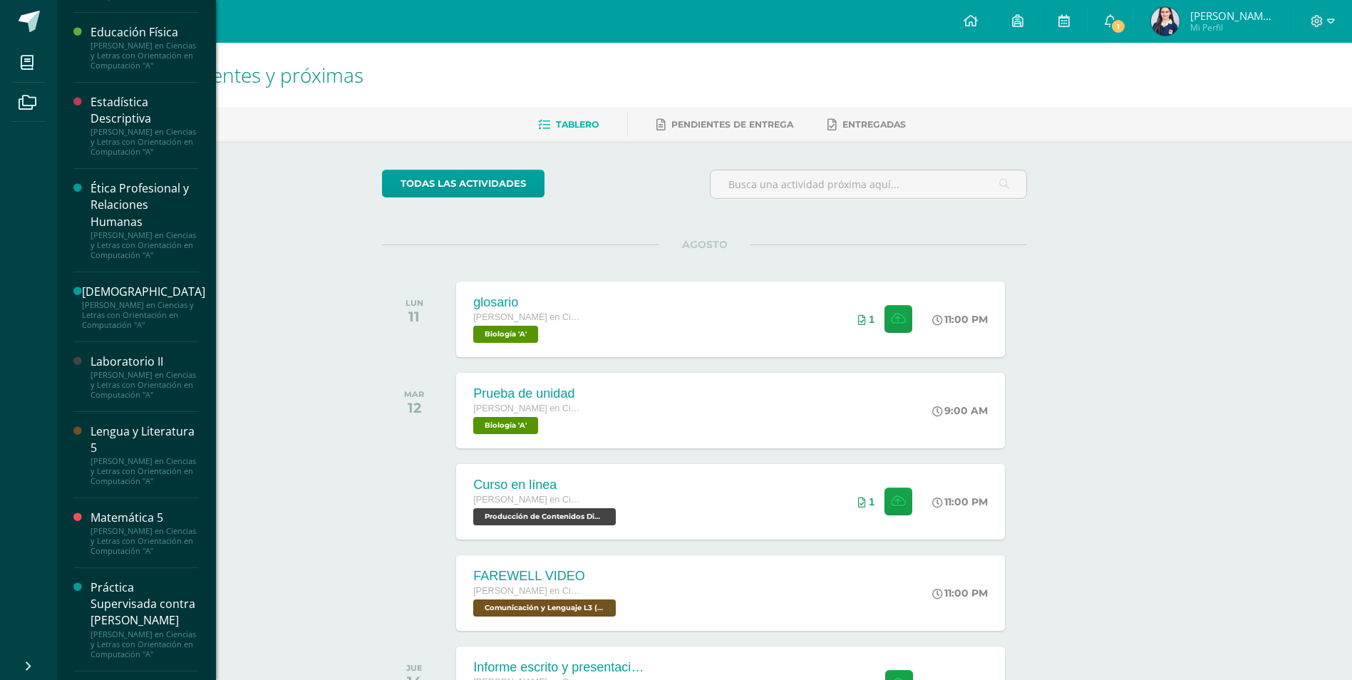
scroll to position [642, 0]
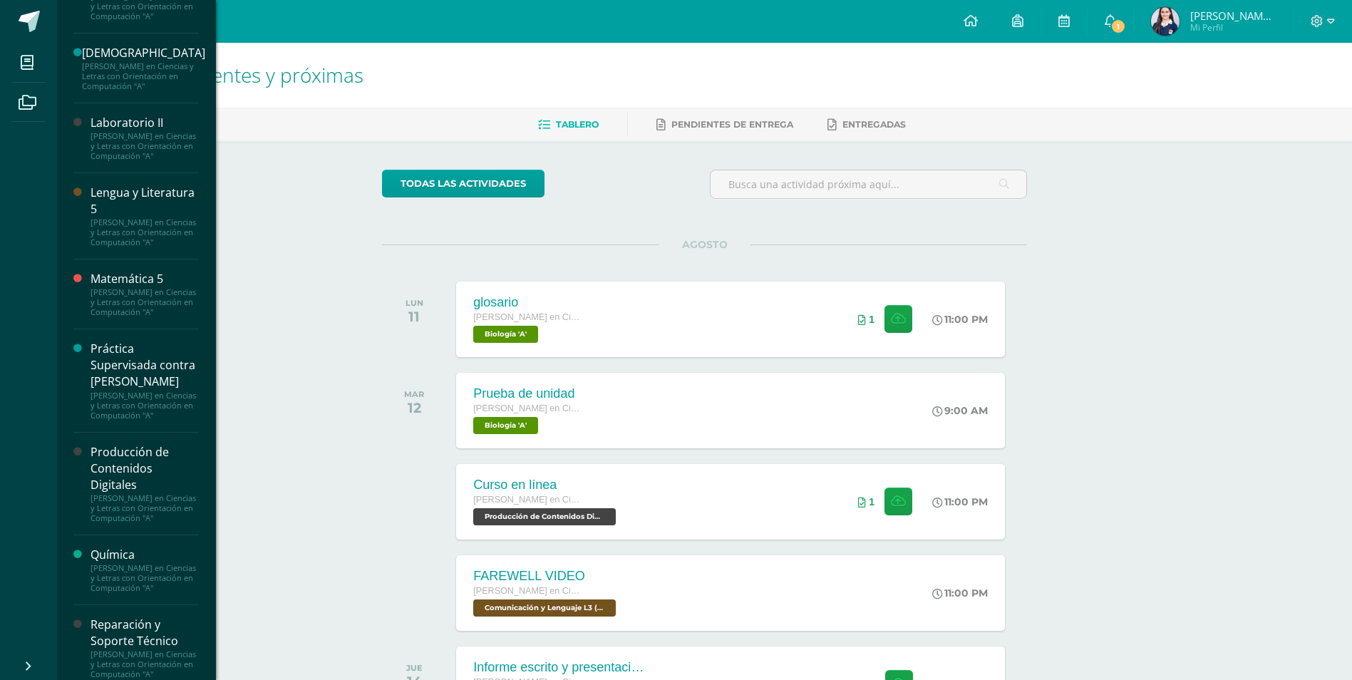
click at [140, 161] on div "[PERSON_NAME] en Ciencias y Letras con Orientación en Computación "A"" at bounding box center [145, 146] width 108 height 30
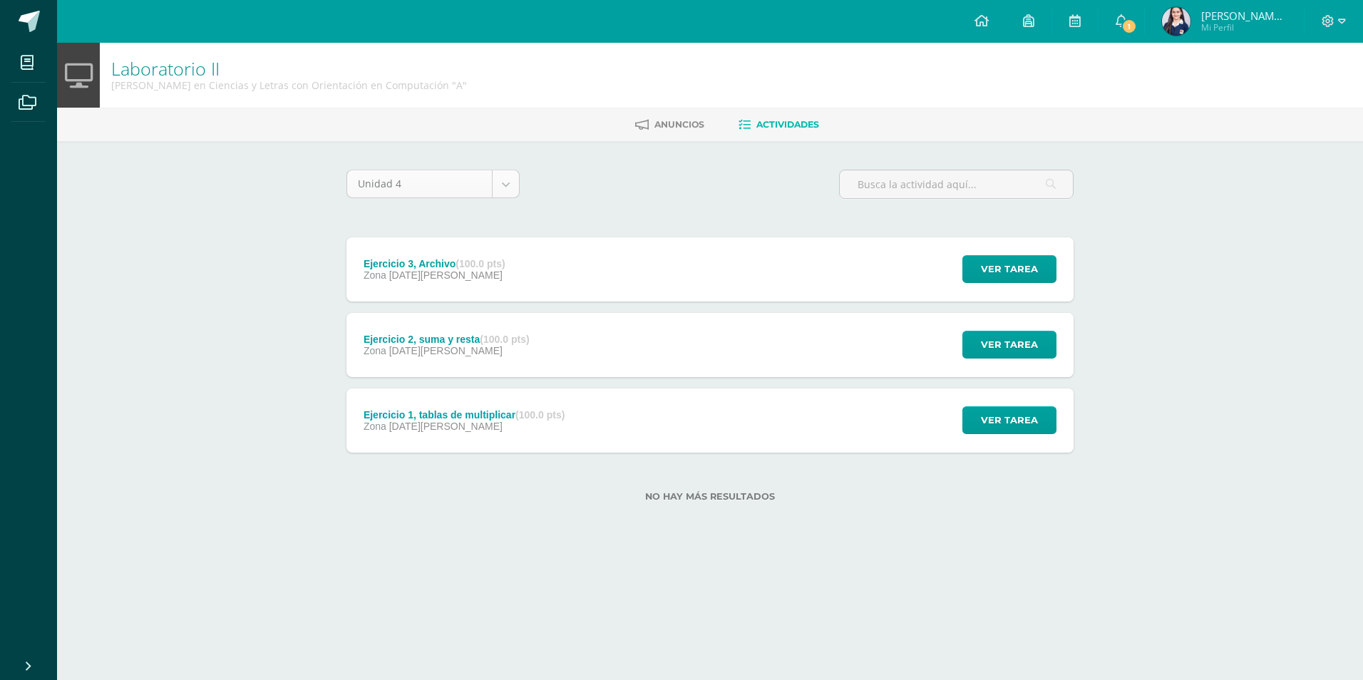
click at [470, 193] on body "Mis cursos Archivos Cerrar panel Asesoría Quinto Quinto Bachillerato en Ciencia…" at bounding box center [681, 273] width 1363 height 547
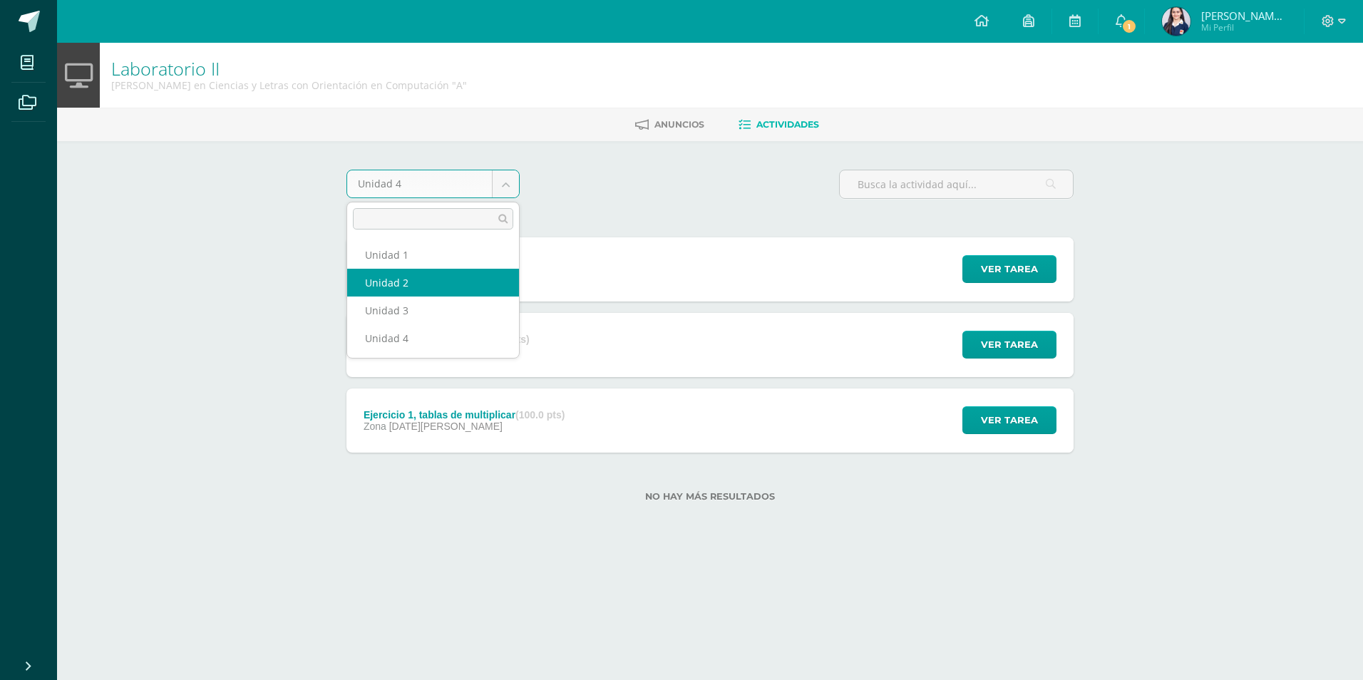
select select "Unidad 2"
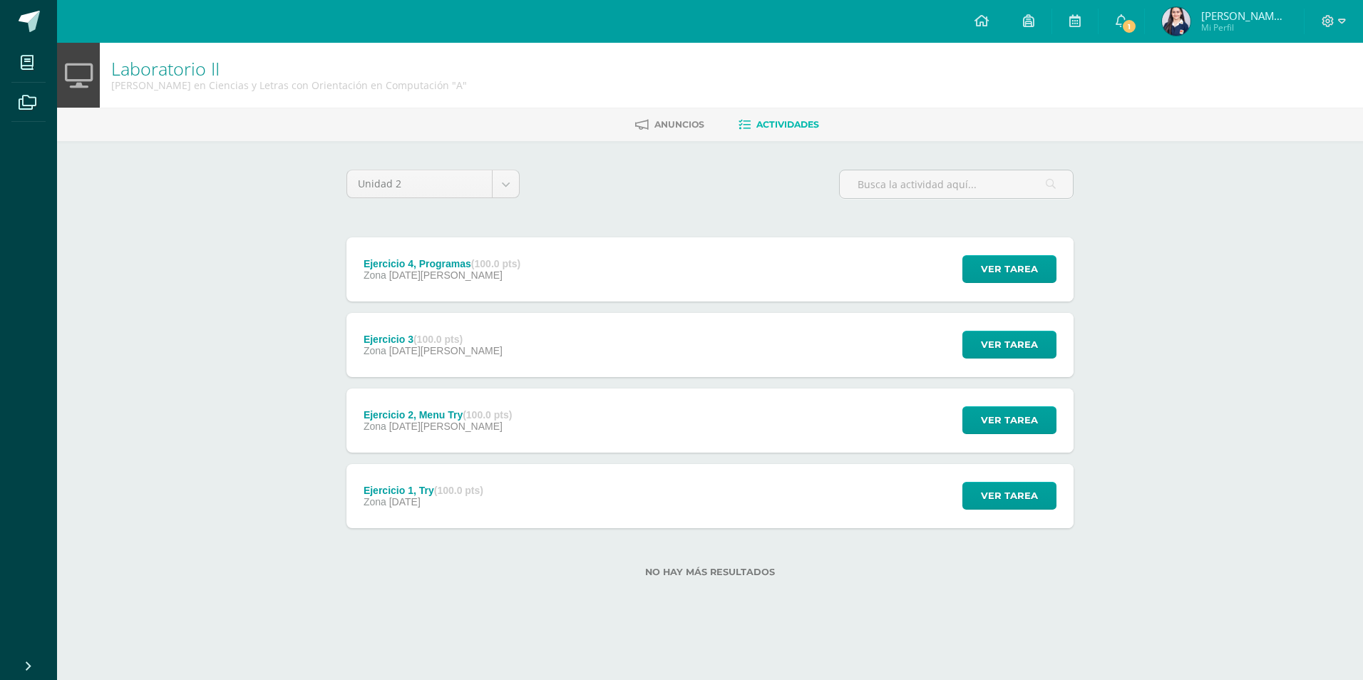
click at [443, 330] on div "Ejercicio 3 (100.0 pts) Zona 19 de Marzo" at bounding box center [432, 345] width 173 height 64
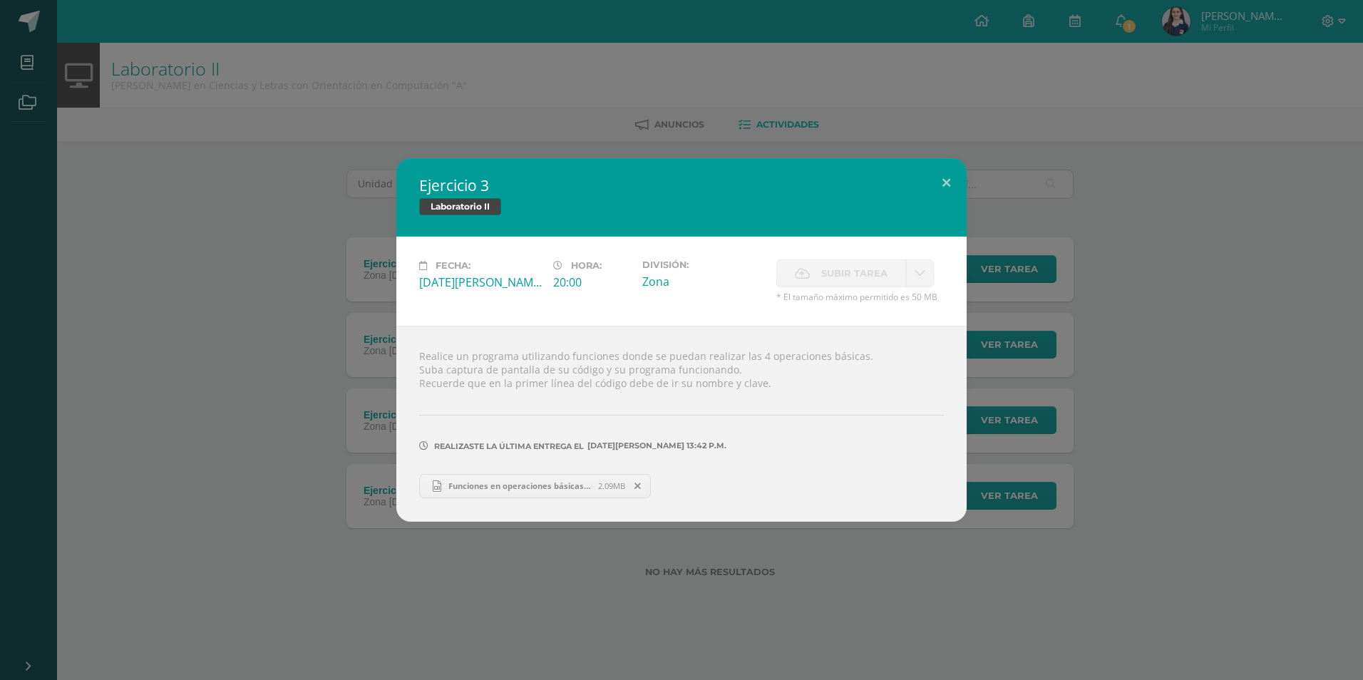
click at [312, 315] on div "Ejercicio 3 Laboratorio II Fecha: Miércoles 19 de Marzo Hora: 20:00 División: Z…" at bounding box center [682, 339] width 1352 height 363
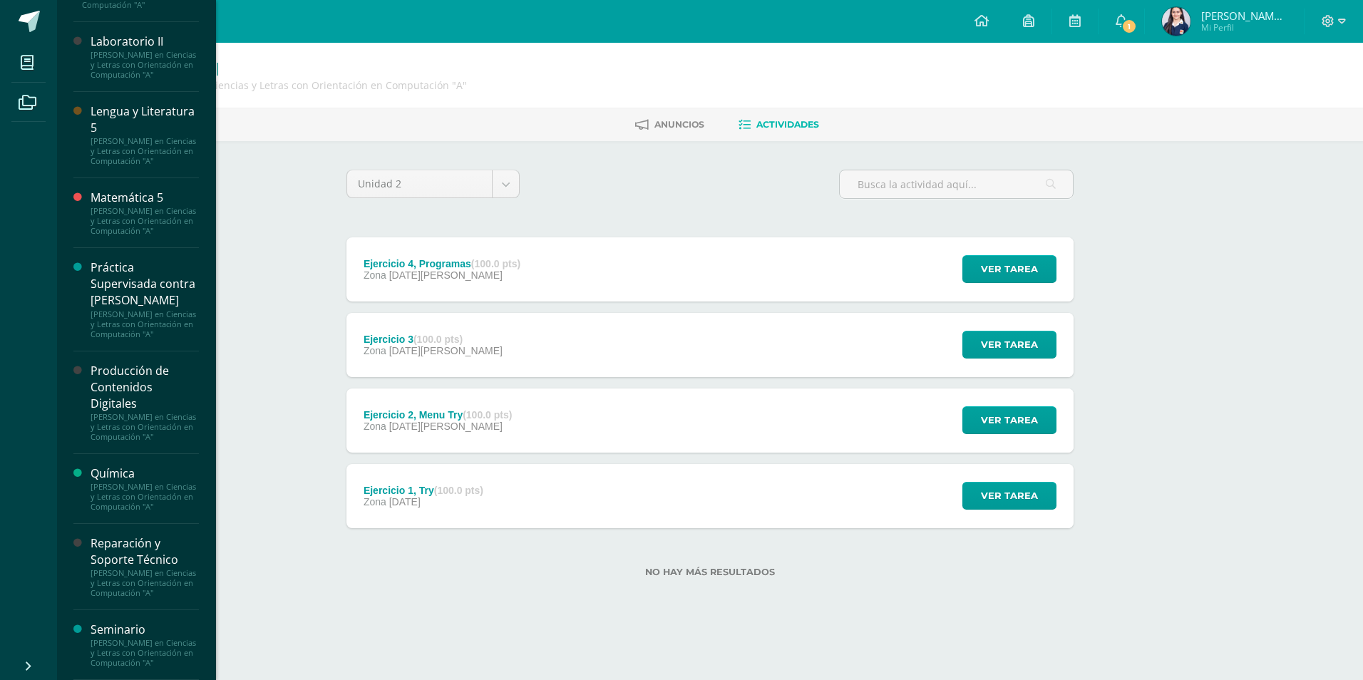
scroll to position [909, 0]
click at [95, 535] on div "Reparación y Soporte Técnico" at bounding box center [145, 551] width 108 height 33
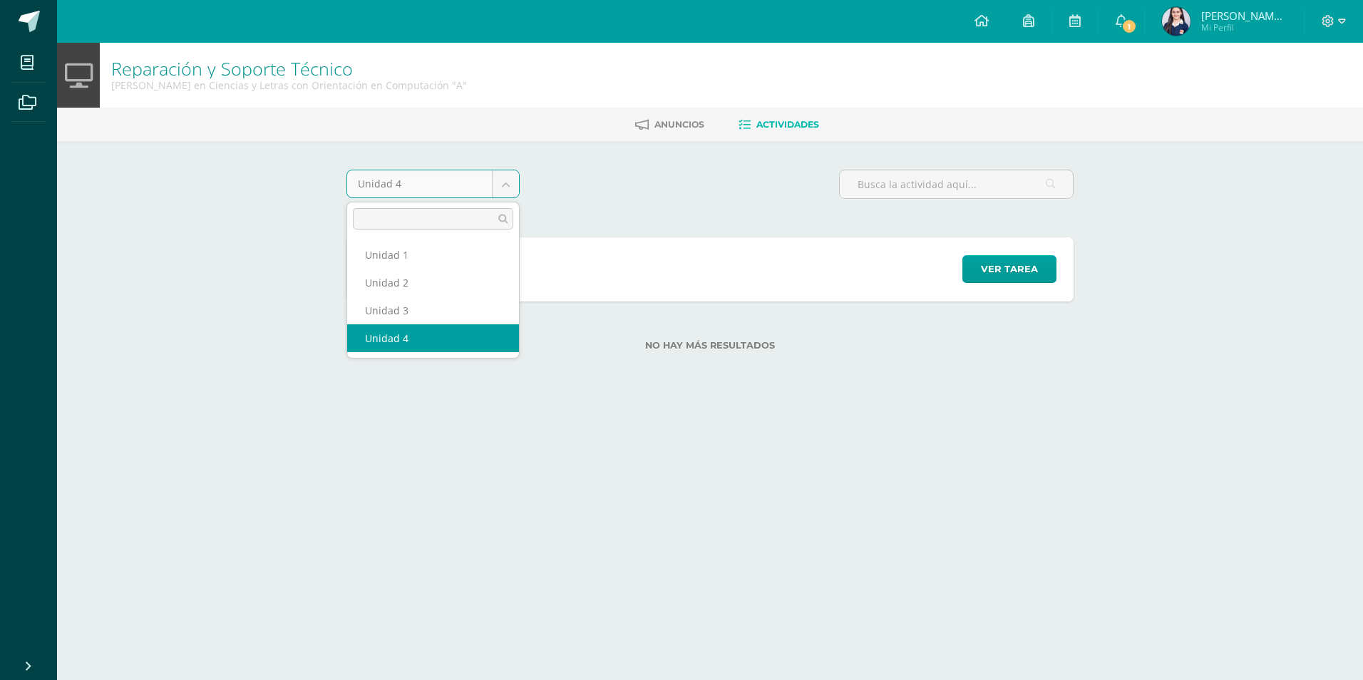
click at [485, 175] on body "Mis cursos Archivos Cerrar panel Asesoría Quinto Quinto Bachillerato en Ciencia…" at bounding box center [681, 198] width 1363 height 396
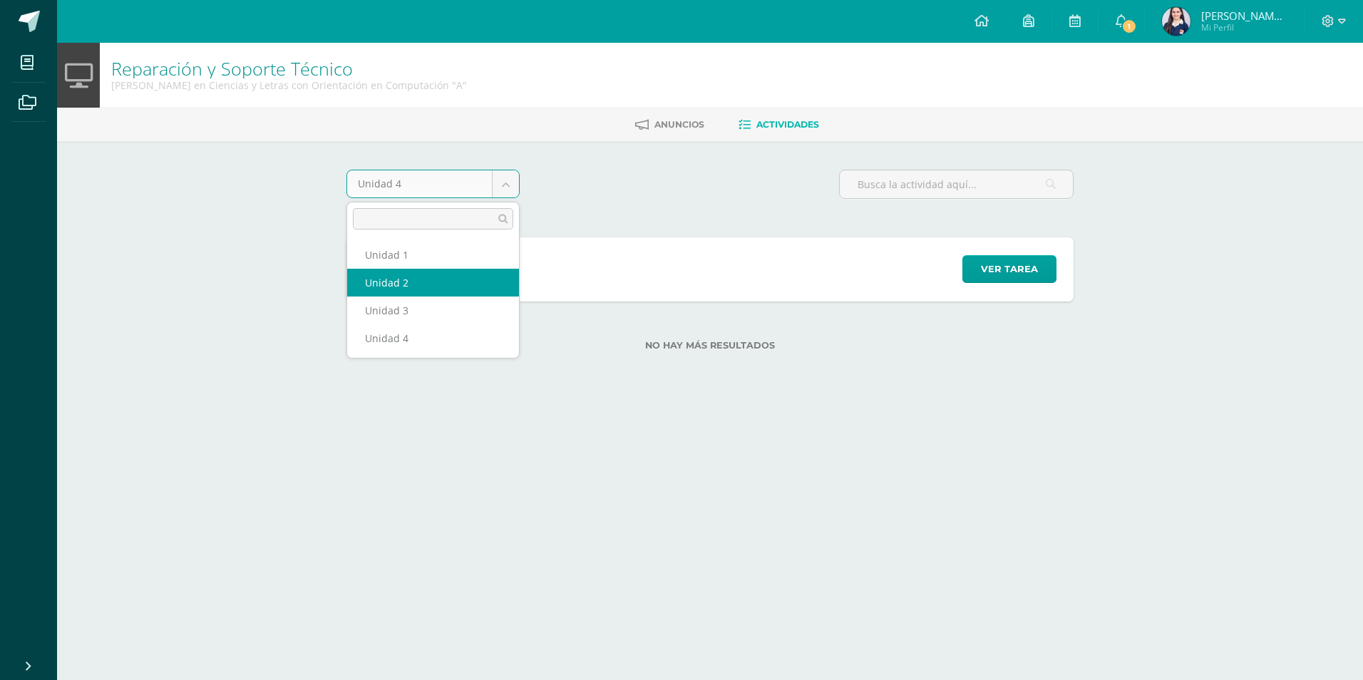
select select "Unidad 2"
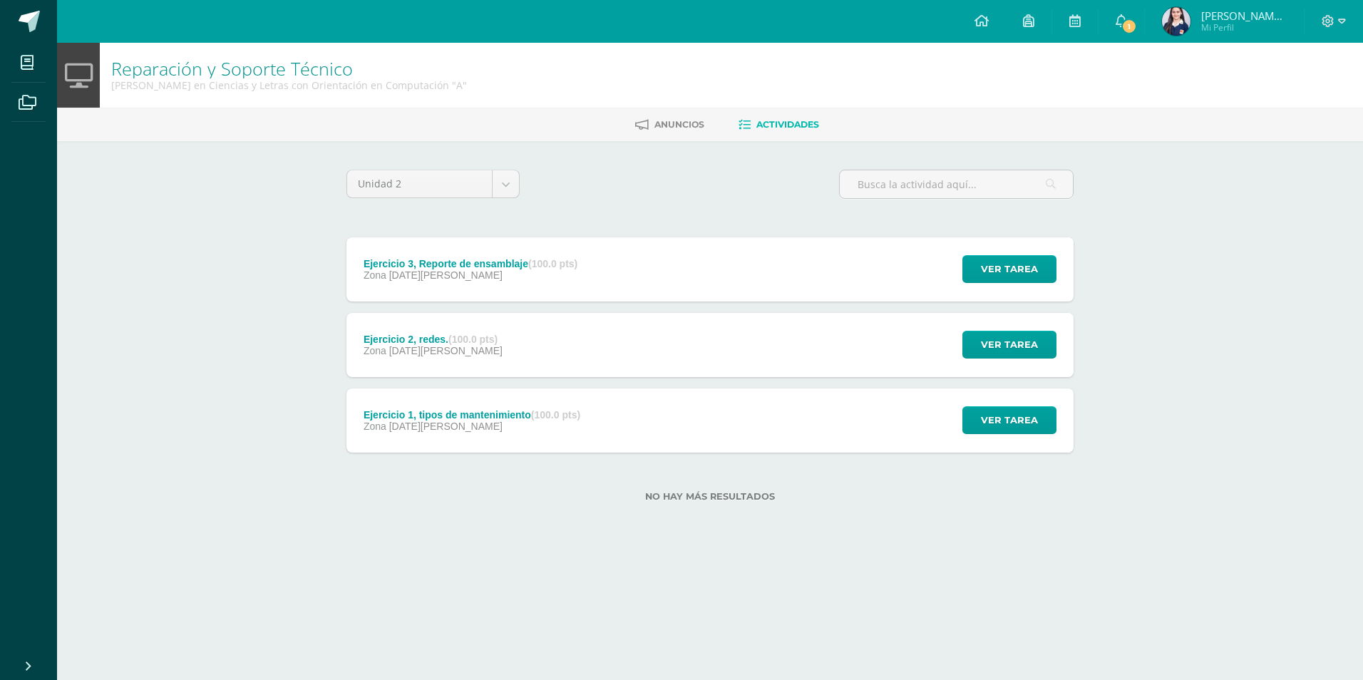
click at [457, 284] on div "Ejercicio 3, Reporte de ensamblaje (100.0 pts) Zona 23 de Abril" at bounding box center [470, 269] width 248 height 64
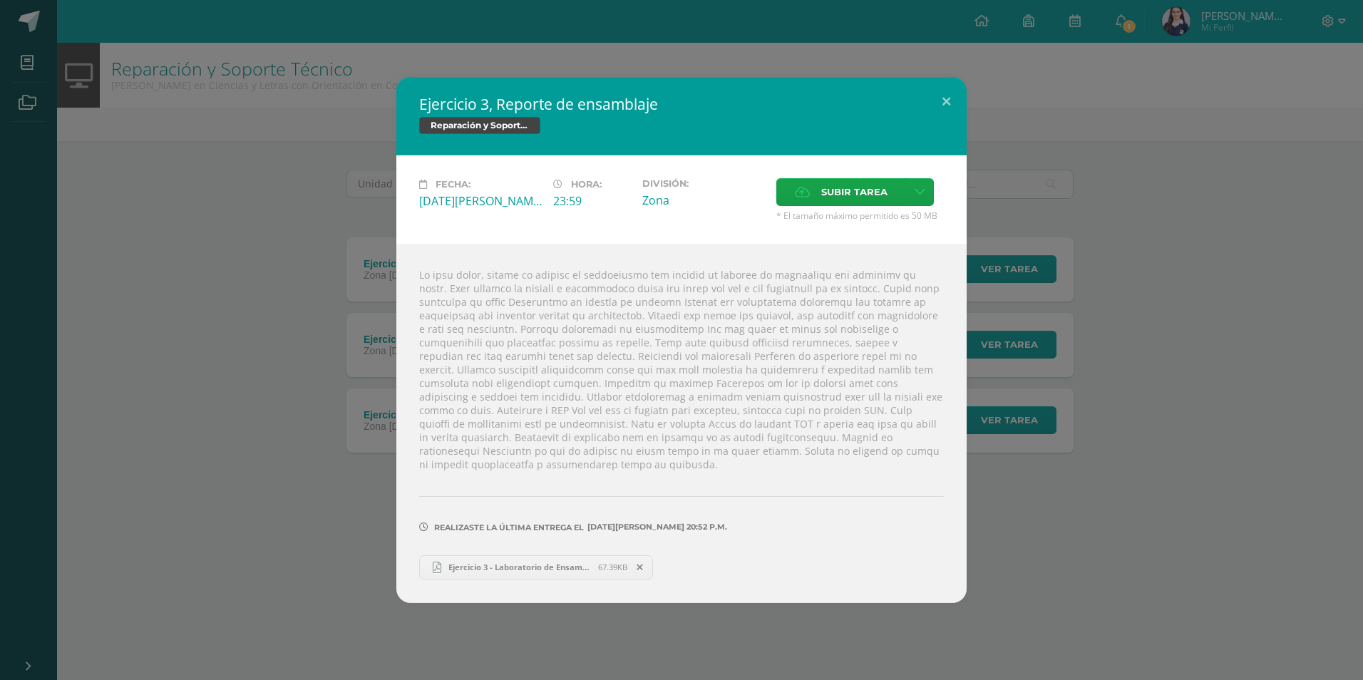
click at [555, 565] on span "Ejercicio 3 - Laboratorio de Ensamblaje .docx.pdf" at bounding box center [519, 567] width 157 height 11
click at [283, 232] on div "Ejercicio 3, Reporte de ensamblaje Reparación y Soporte Técnico Fecha: Miércole…" at bounding box center [682, 339] width 1352 height 525
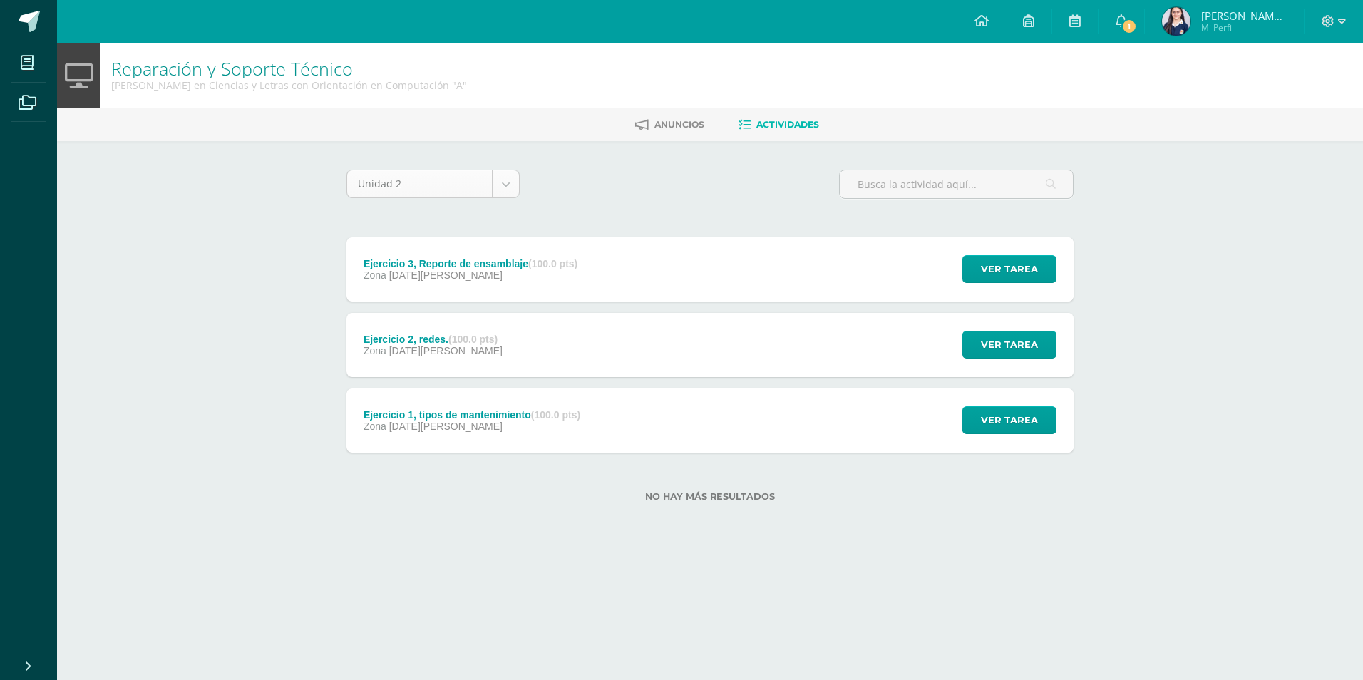
click at [406, 183] on body "Mis cursos Archivos Cerrar panel Asesoría [PERSON_NAME] en Ciencias y Letras co…" at bounding box center [681, 273] width 1363 height 547
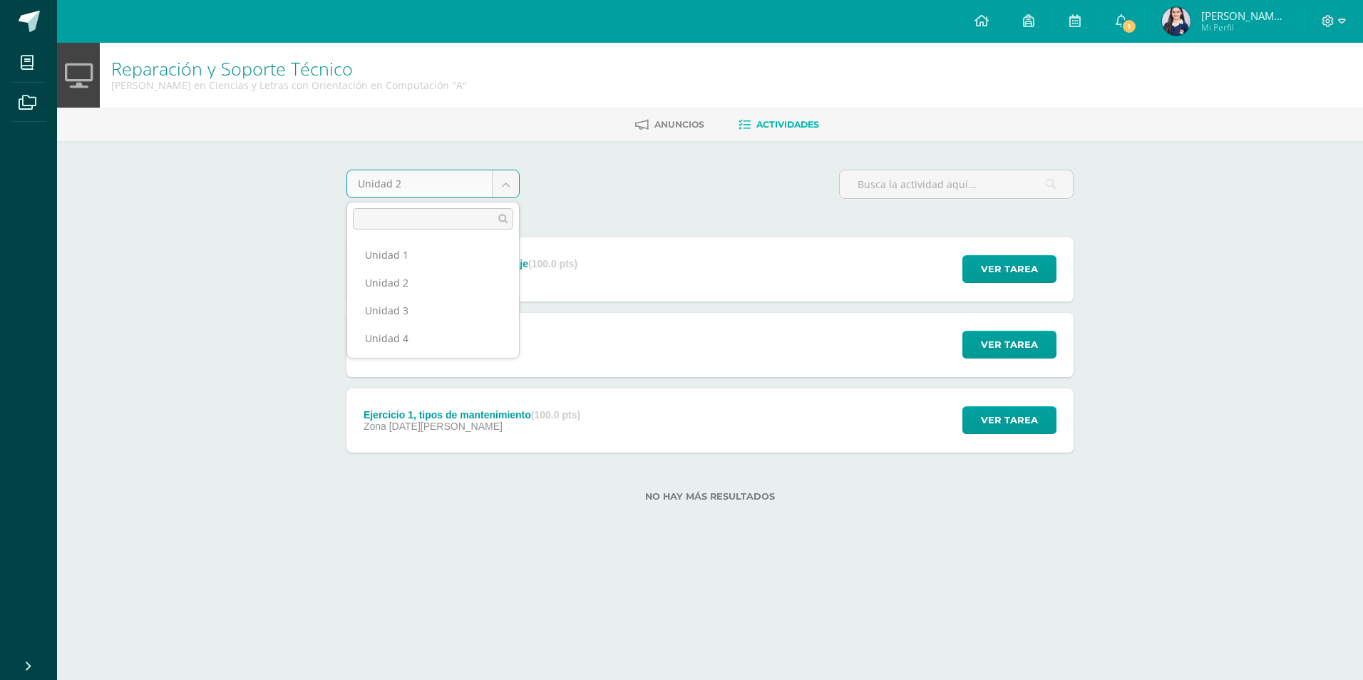
drag, startPoint x: 403, startPoint y: 240, endPoint x: 403, endPoint y: 247, distance: 7.2
select select "Unidad 1"
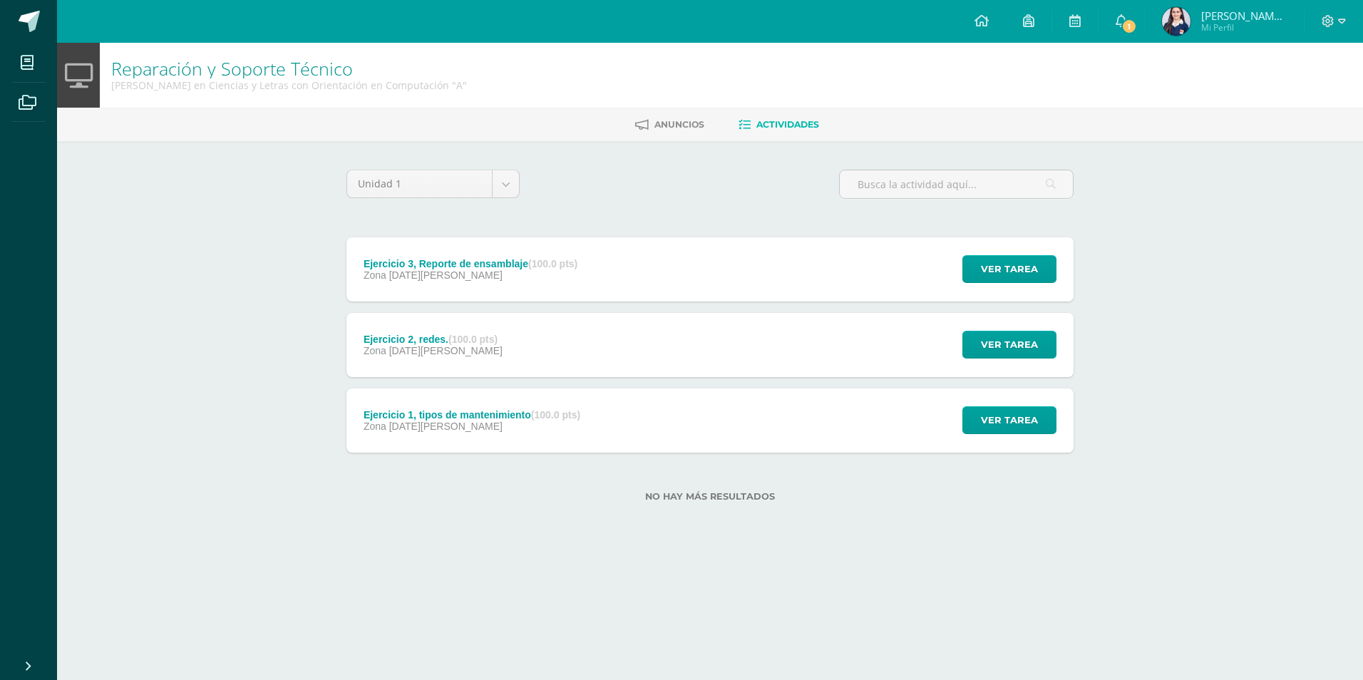
click at [403, 247] on div "Ejercicio 3, Reporte de ensamblaje (100.0 pts) Zona 23 de Abril" at bounding box center [470, 269] width 248 height 64
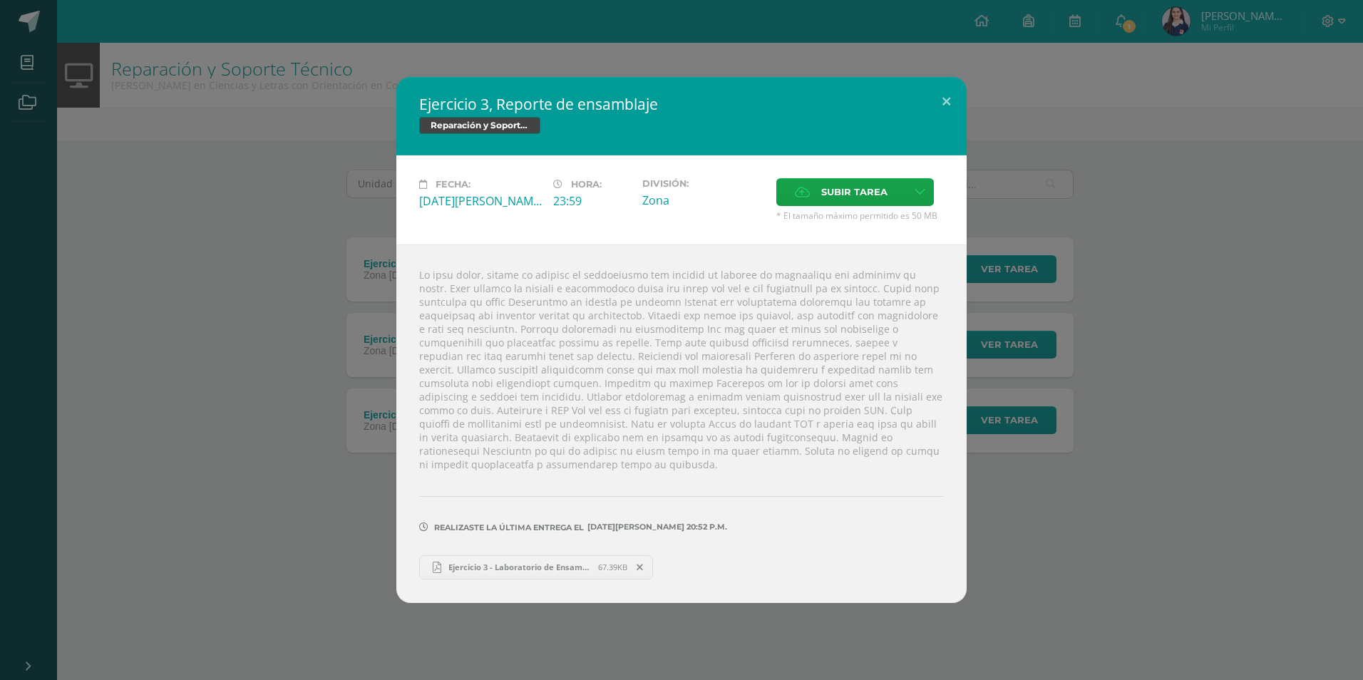
drag, startPoint x: 238, startPoint y: 217, endPoint x: 274, endPoint y: 211, distance: 36.1
click at [247, 216] on div "Ejercicio 3, Reporte de ensamblaje Reparación y Soporte Técnico Fecha: Miércole…" at bounding box center [682, 339] width 1352 height 525
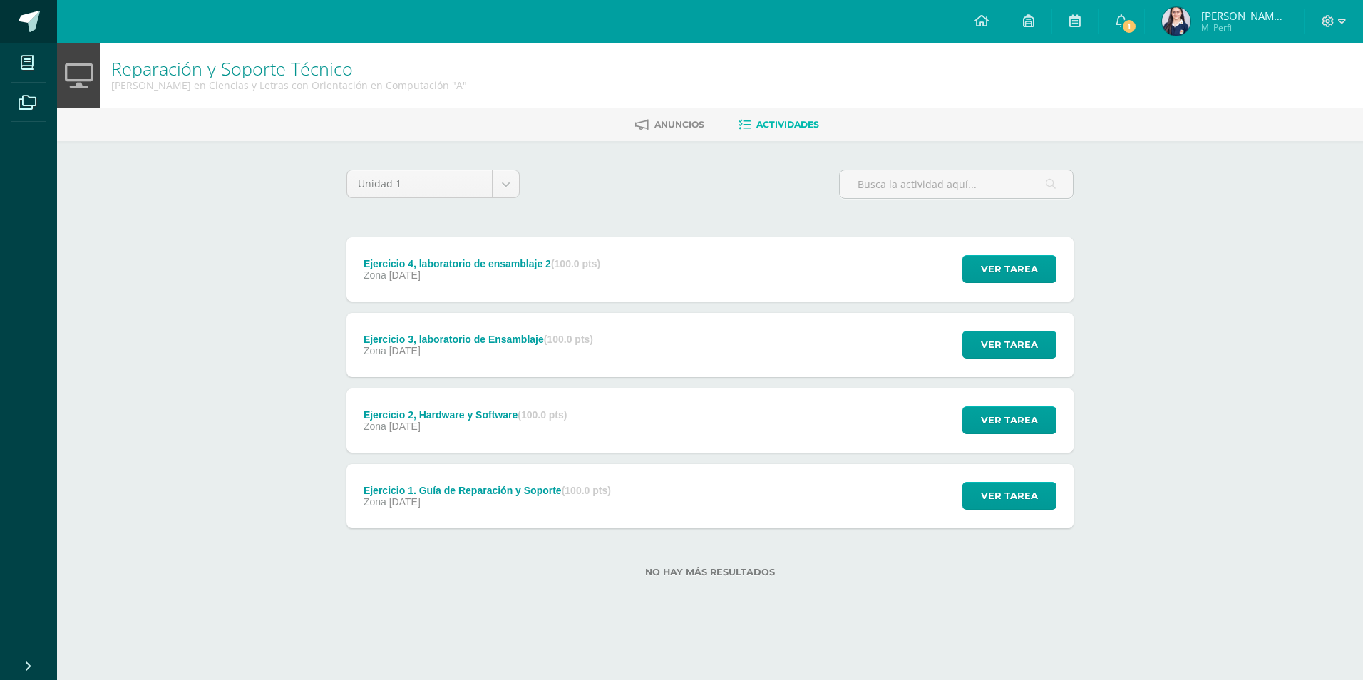
click at [28, 28] on span at bounding box center [29, 21] width 21 height 21
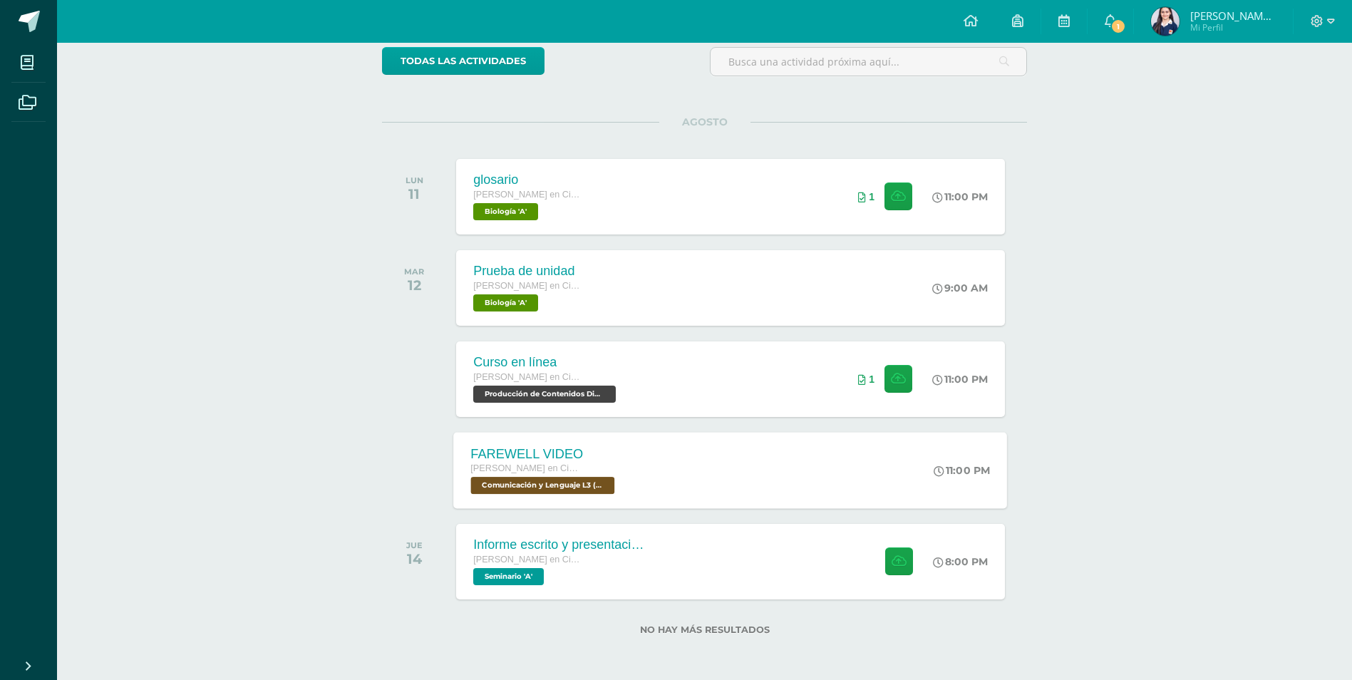
scroll to position [123, 0]
click at [577, 483] on span "Comunicación y Lenguaje L3 (Inglés Técnico) 5 'A'" at bounding box center [543, 484] width 144 height 17
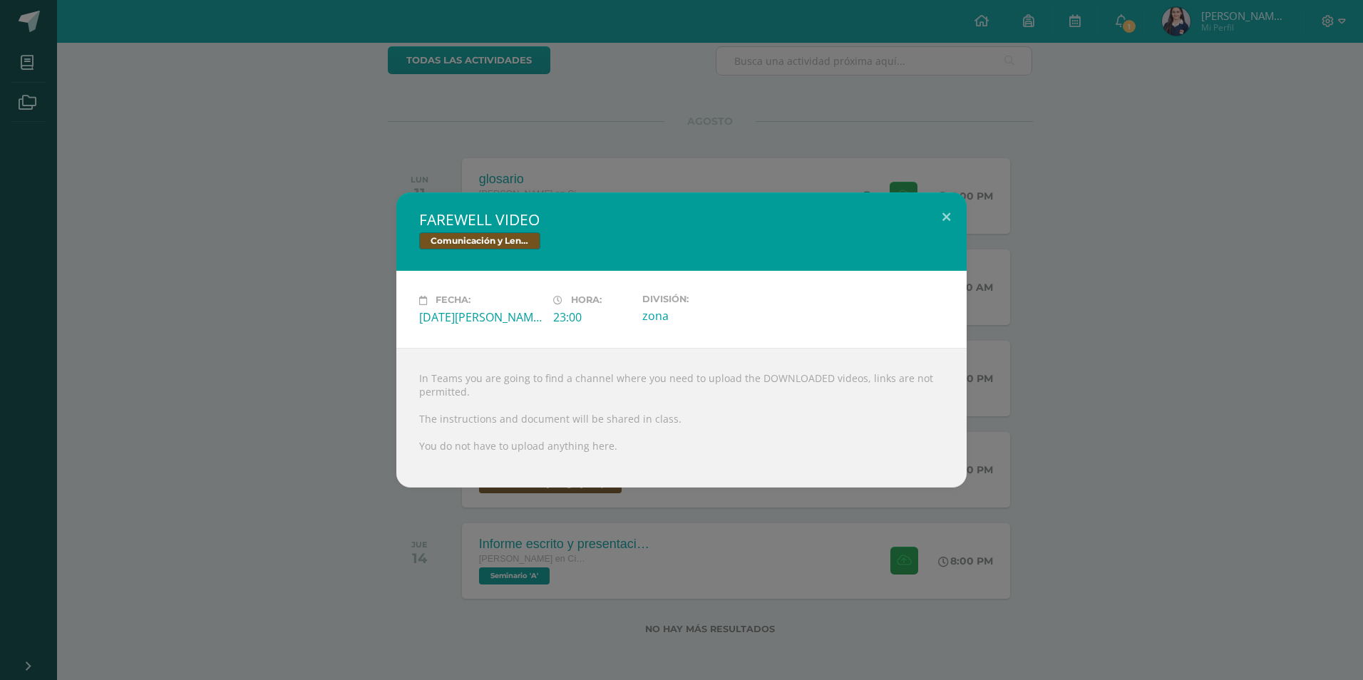
click at [560, 507] on div "FAREWELL VIDEO Comunicación y Lenguaje L3 (Inglés Técnico) 5 Fecha: [DATE][PERS…" at bounding box center [681, 340] width 1363 height 680
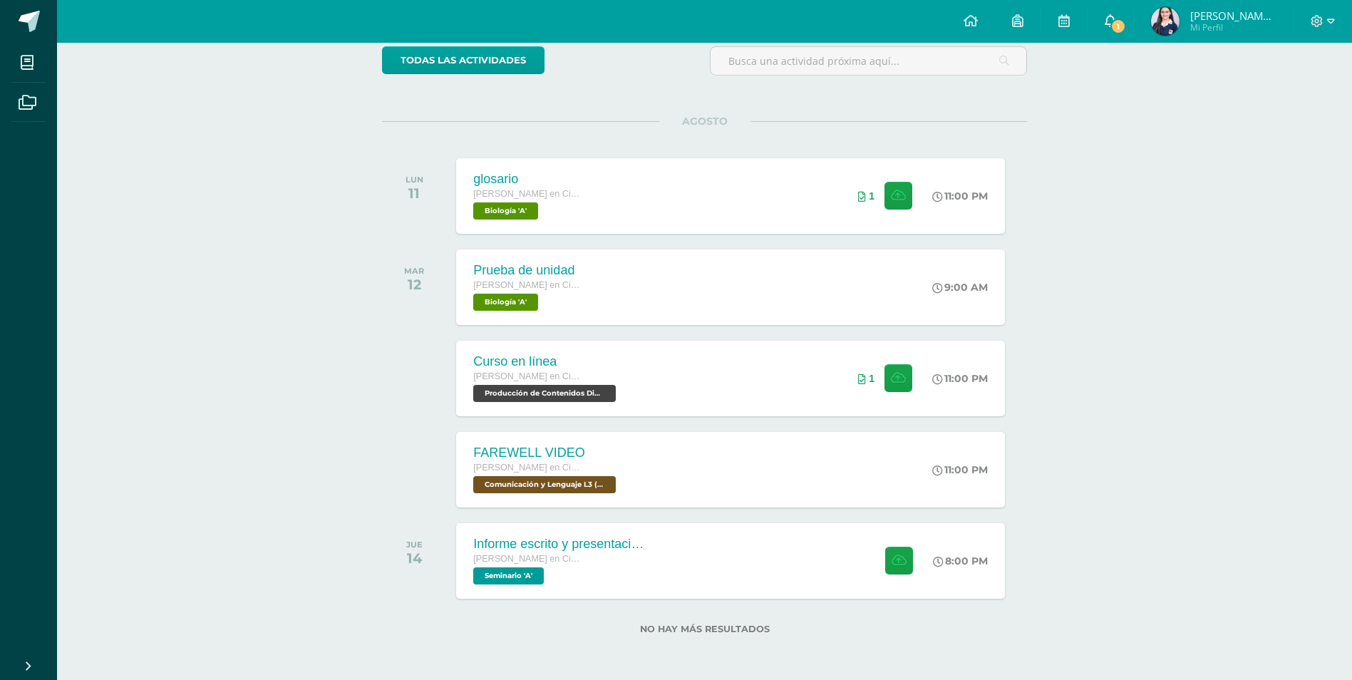
click at [1118, 13] on link "1" at bounding box center [1111, 21] width 46 height 43
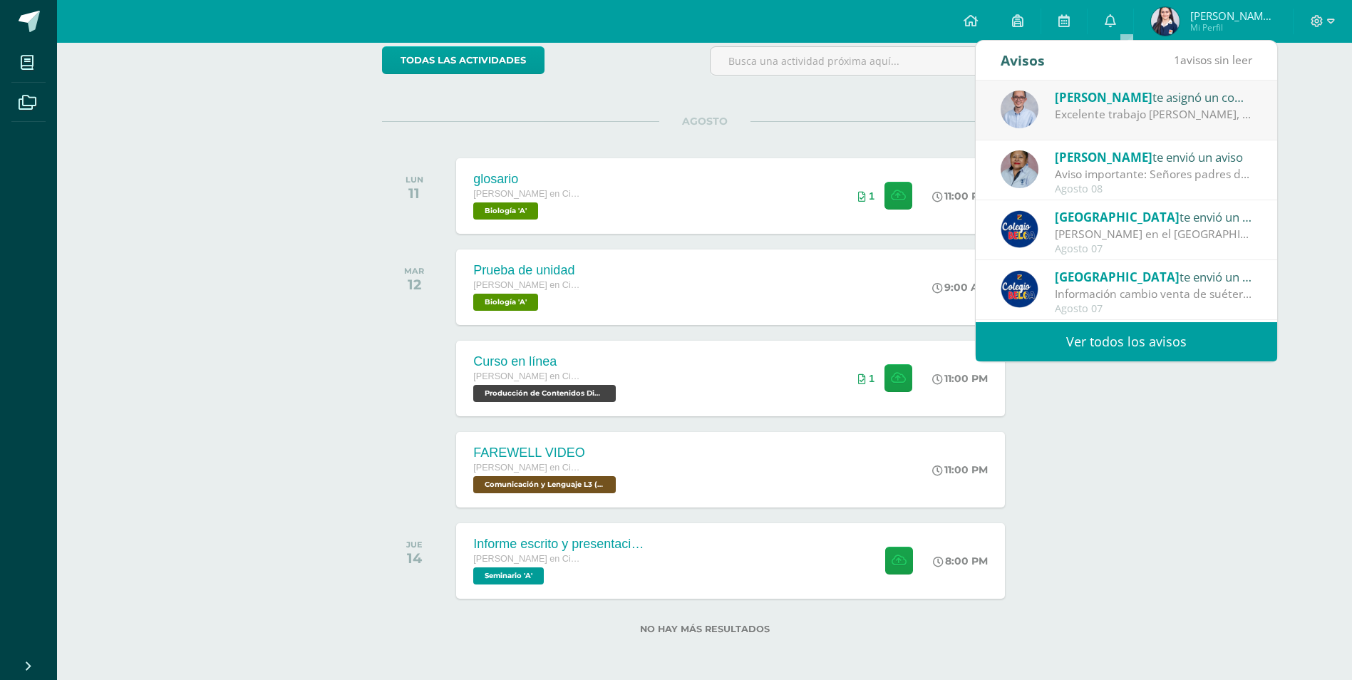
click at [1134, 100] on div "[PERSON_NAME] te asignó un comentario en 'Hoja de trabajo 1' para 'Ética Profes…" at bounding box center [1154, 97] width 198 height 19
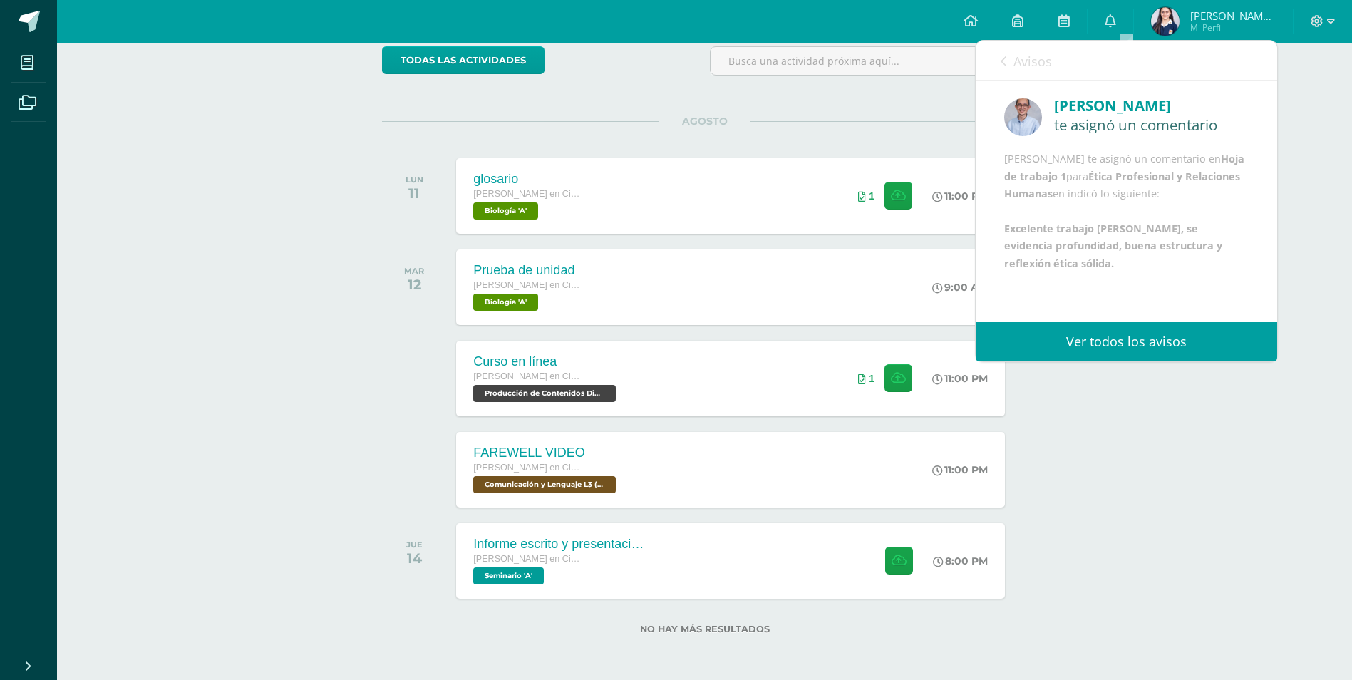
scroll to position [34, 0]
click at [1180, 16] on img at bounding box center [1165, 21] width 29 height 29
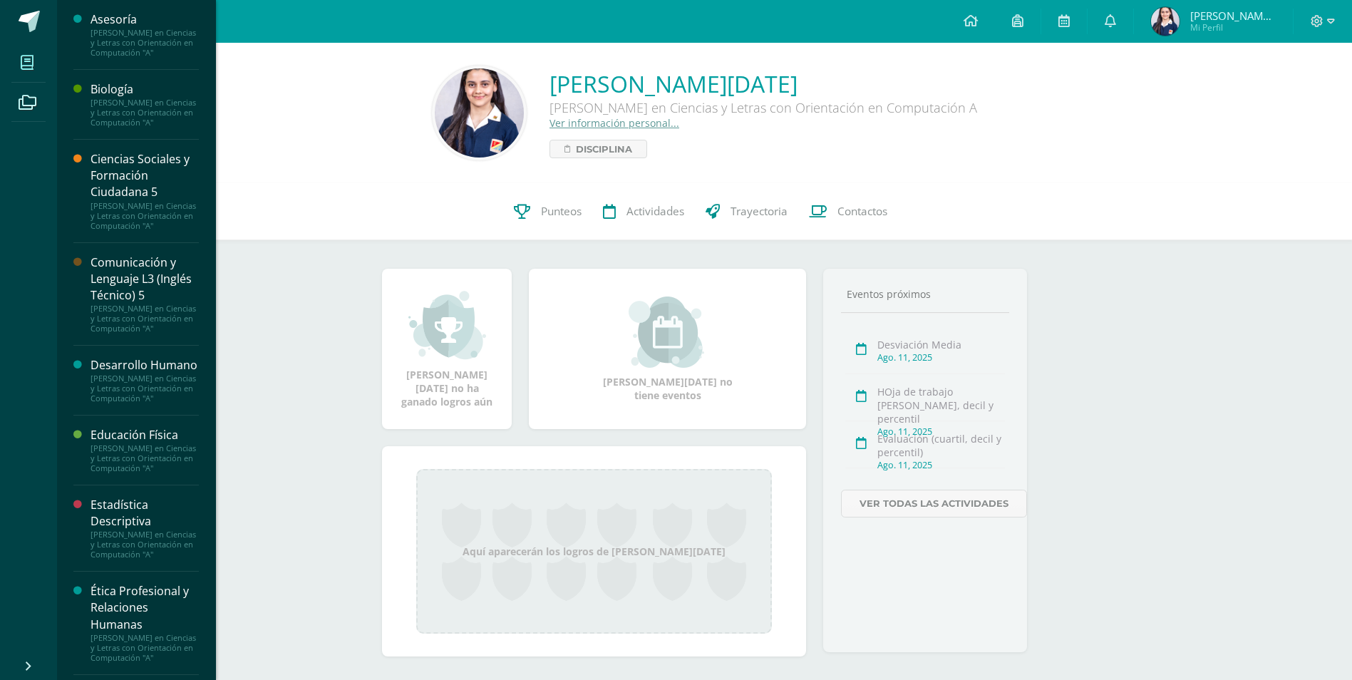
click at [31, 56] on icon at bounding box center [27, 63] width 13 height 14
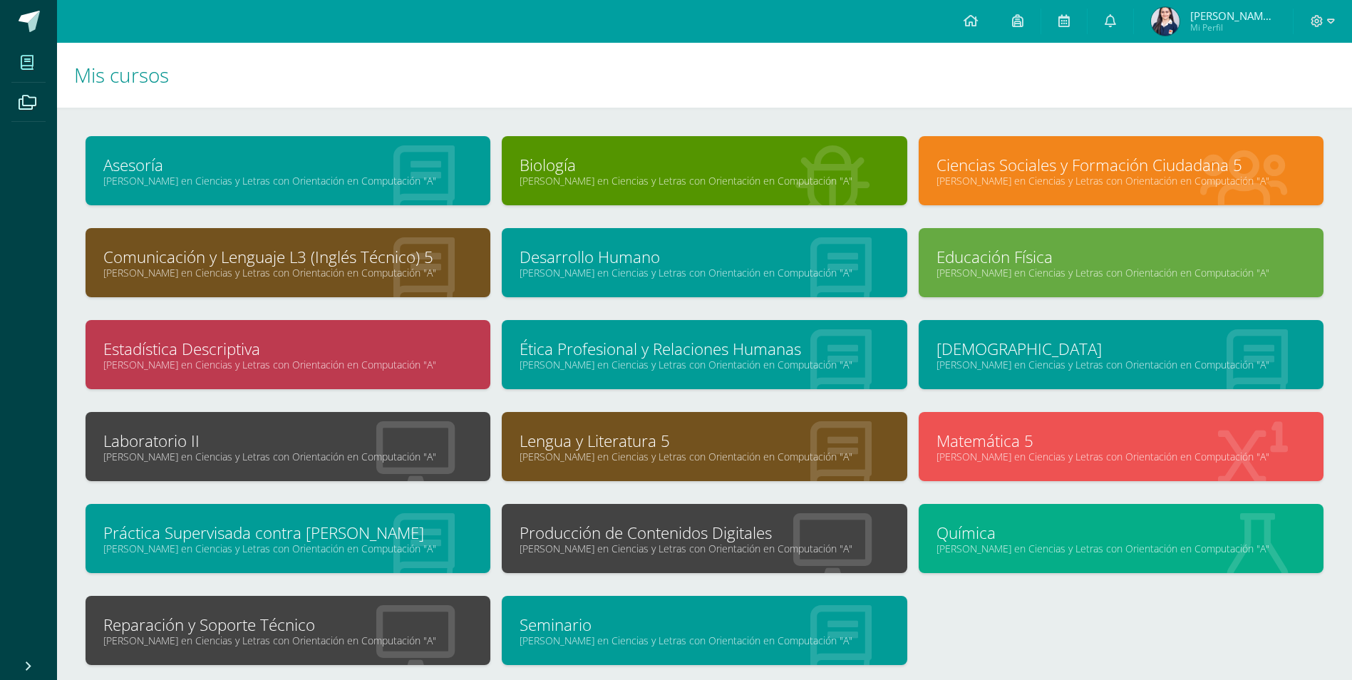
click at [789, 347] on link "Ética Profesional y Relaciones Humanas" at bounding box center [704, 349] width 369 height 22
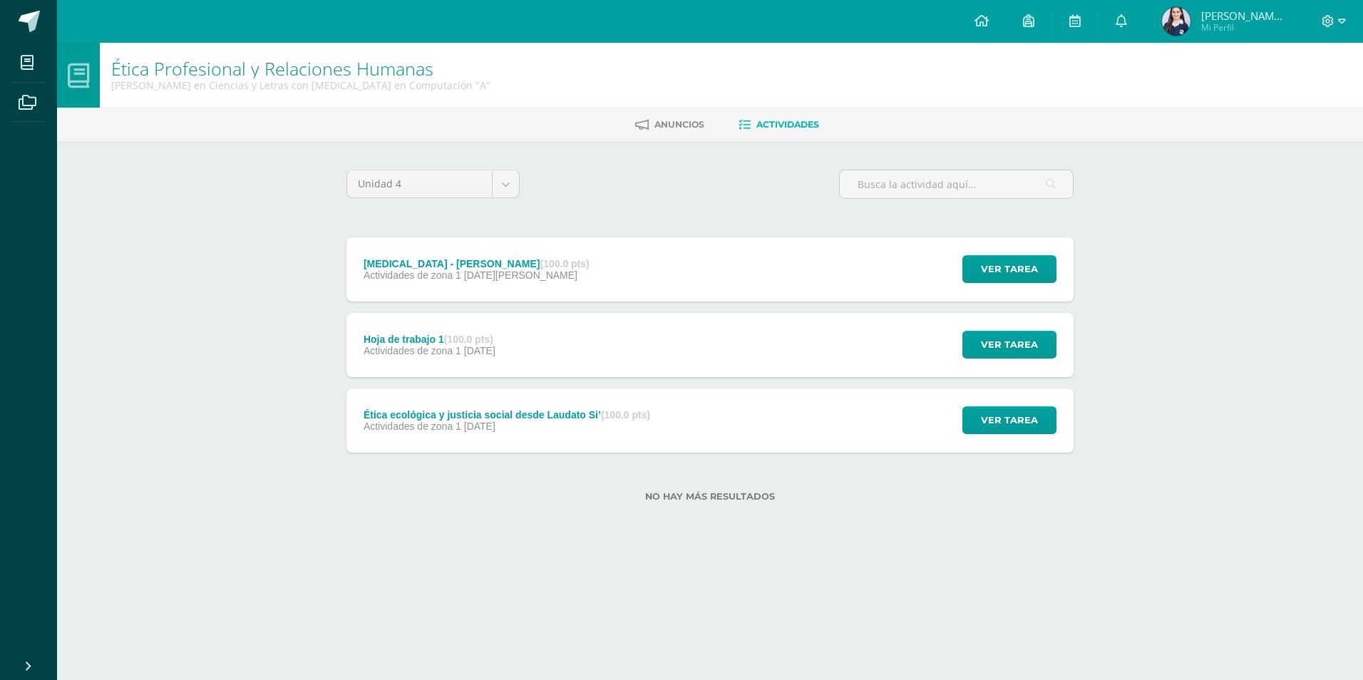
click at [460, 284] on div "Aporofobia - Adela Cortina (100.0 pts) Actividades de zona 1 30 de Julio" at bounding box center [476, 269] width 260 height 64
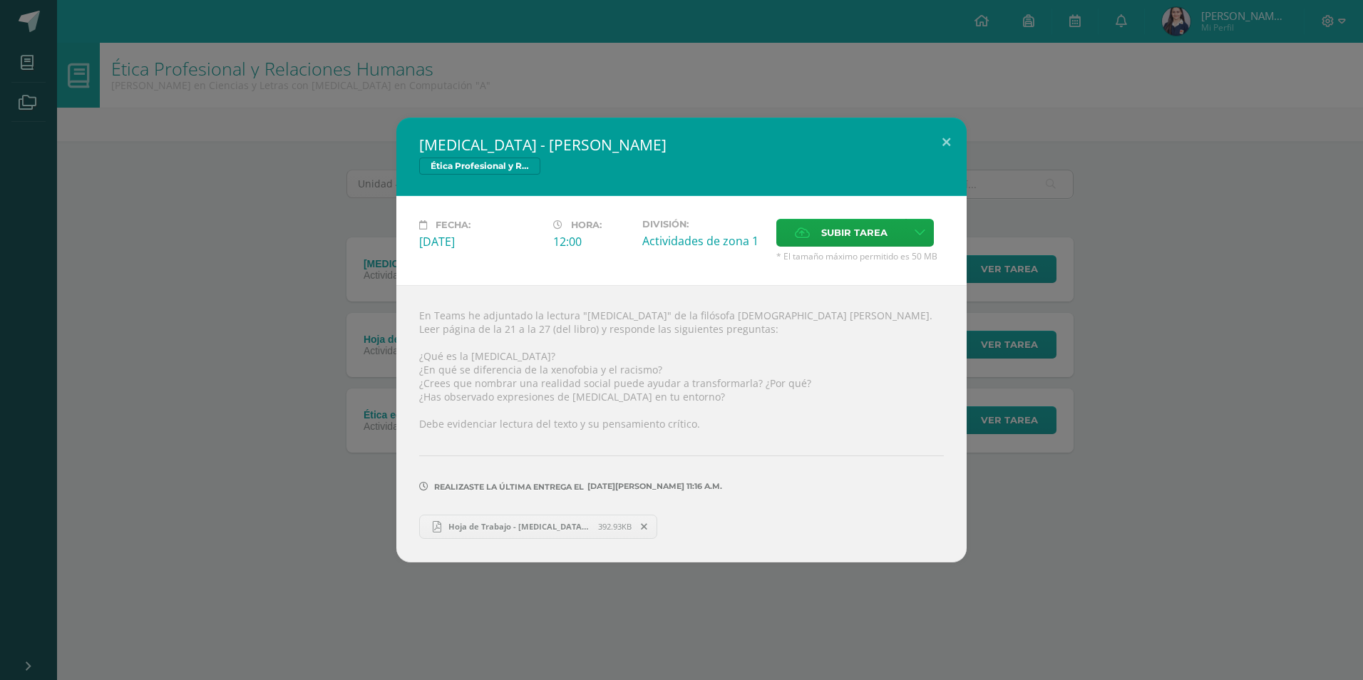
click at [515, 519] on link "Hoja de Trabajo - Aporofobia.pdf 392.93KB" at bounding box center [538, 527] width 238 height 24
click at [519, 10] on div "Aporofobia - Adela Cortina Ética Profesional y Relaciones Humanas Fecha: Miérco…" at bounding box center [681, 340] width 1363 height 680
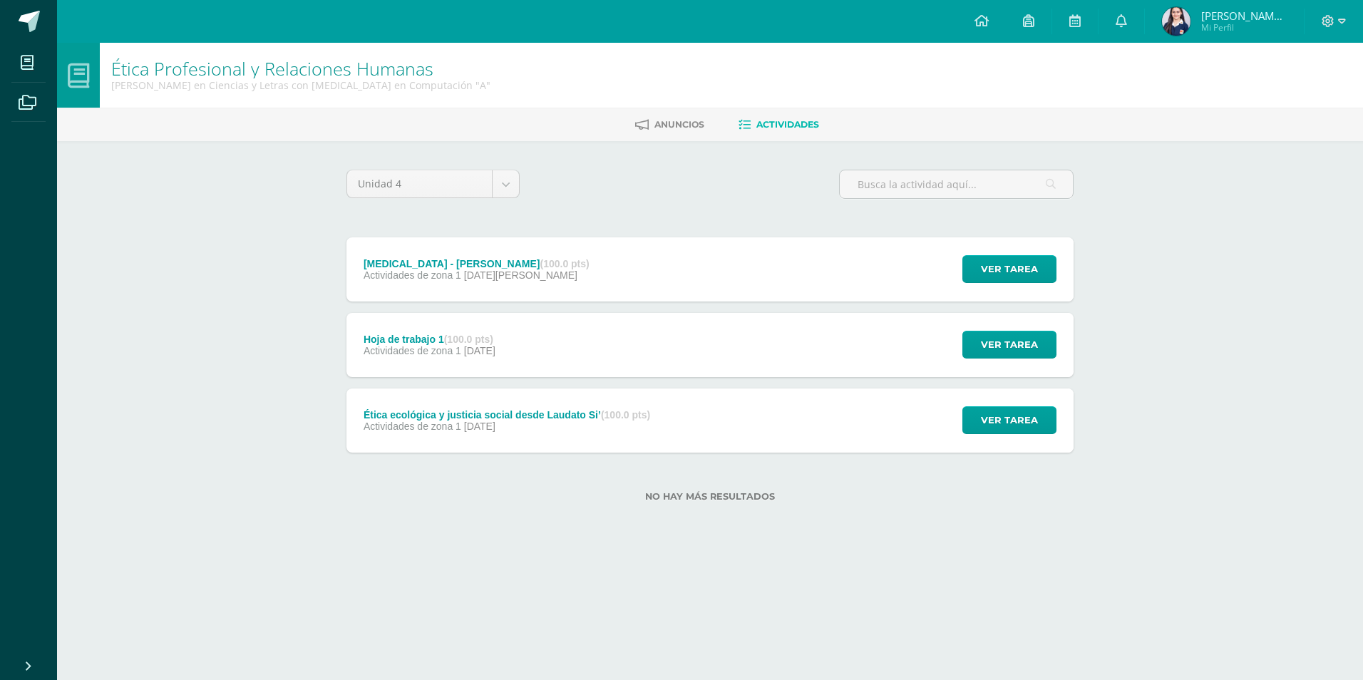
click at [1174, 17] on link "Mariana Lucia Mi Perfil" at bounding box center [1224, 21] width 159 height 43
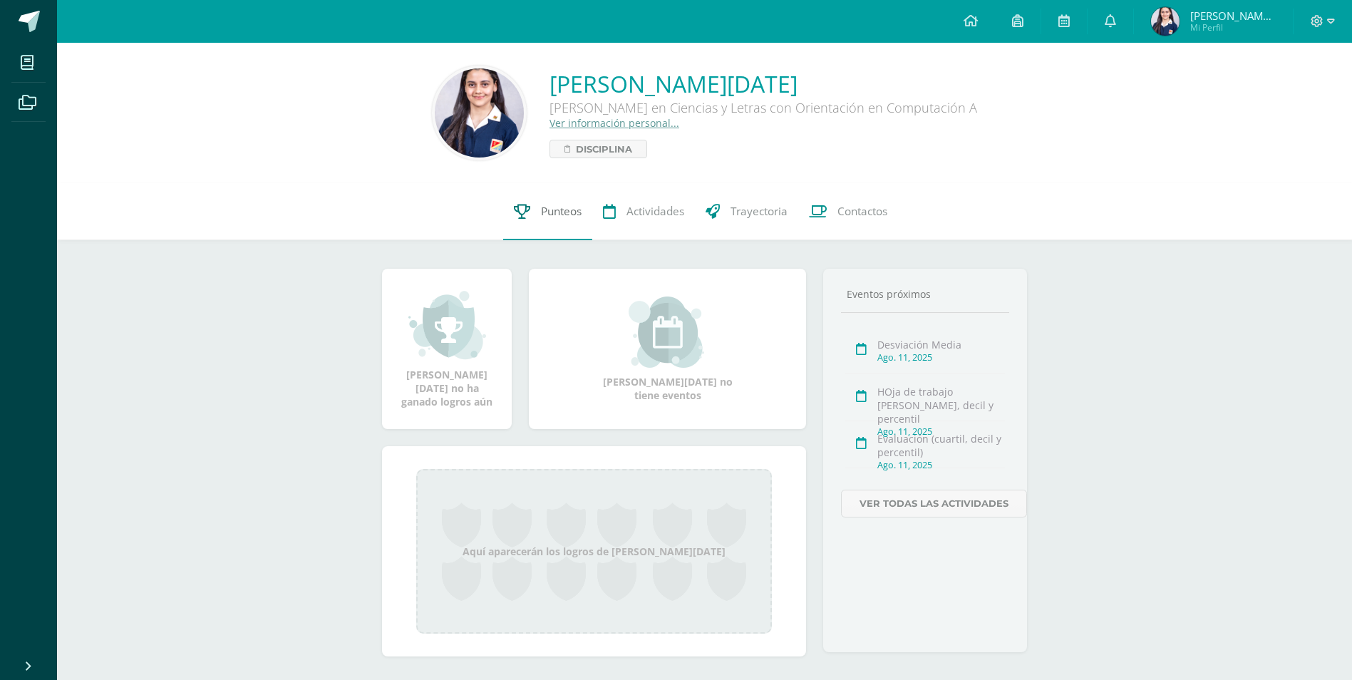
click at [534, 240] on link "Punteos" at bounding box center [547, 211] width 89 height 57
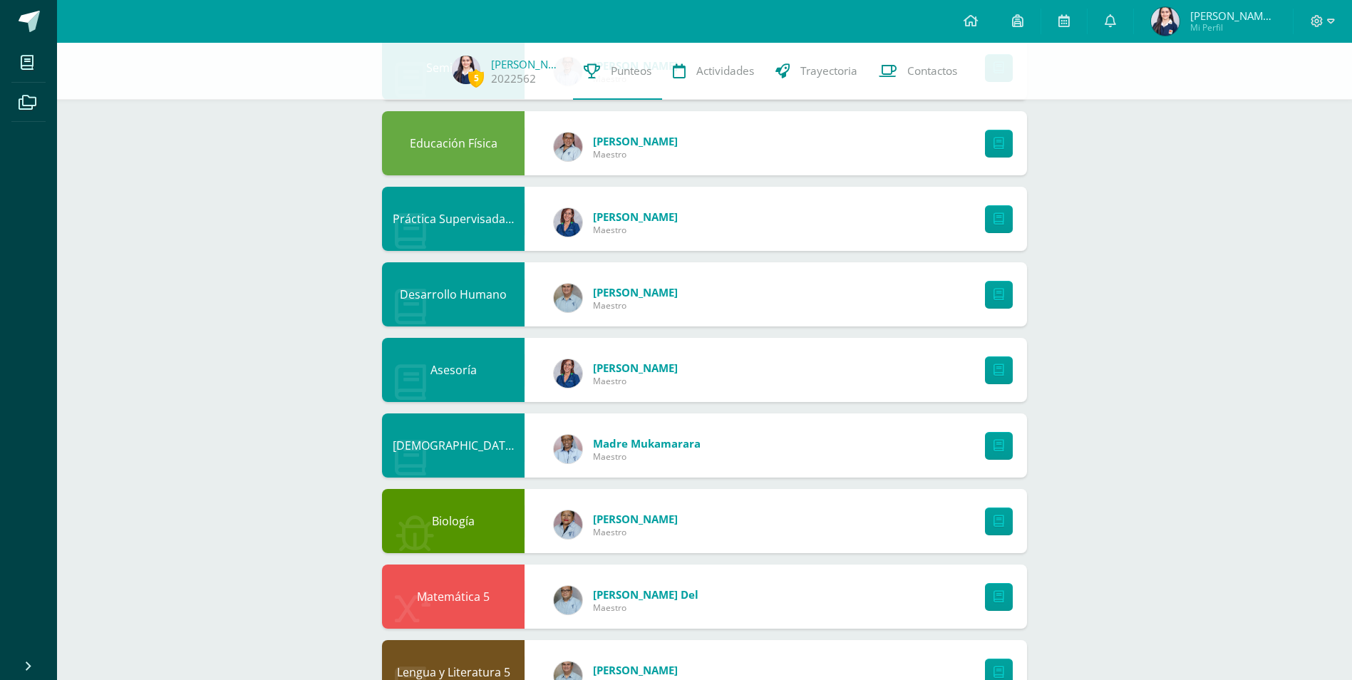
scroll to position [845, 0]
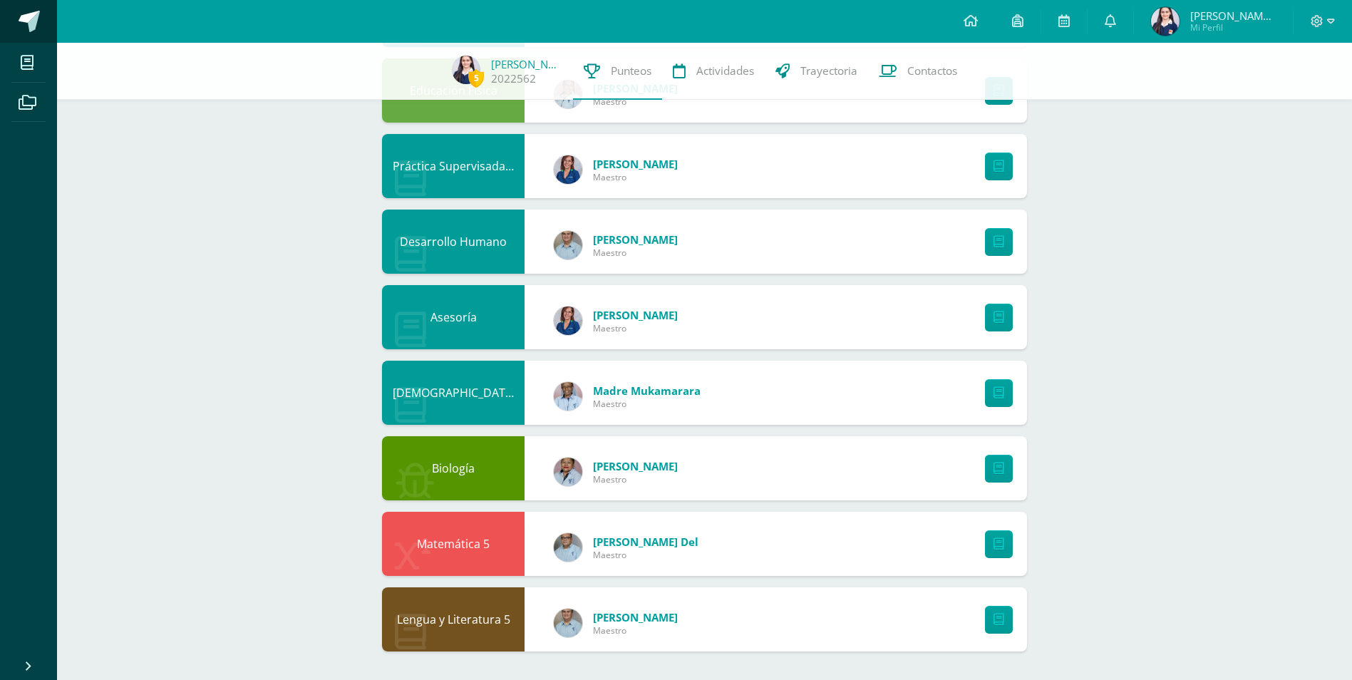
click at [45, 16] on span at bounding box center [78, 22] width 67 height 30
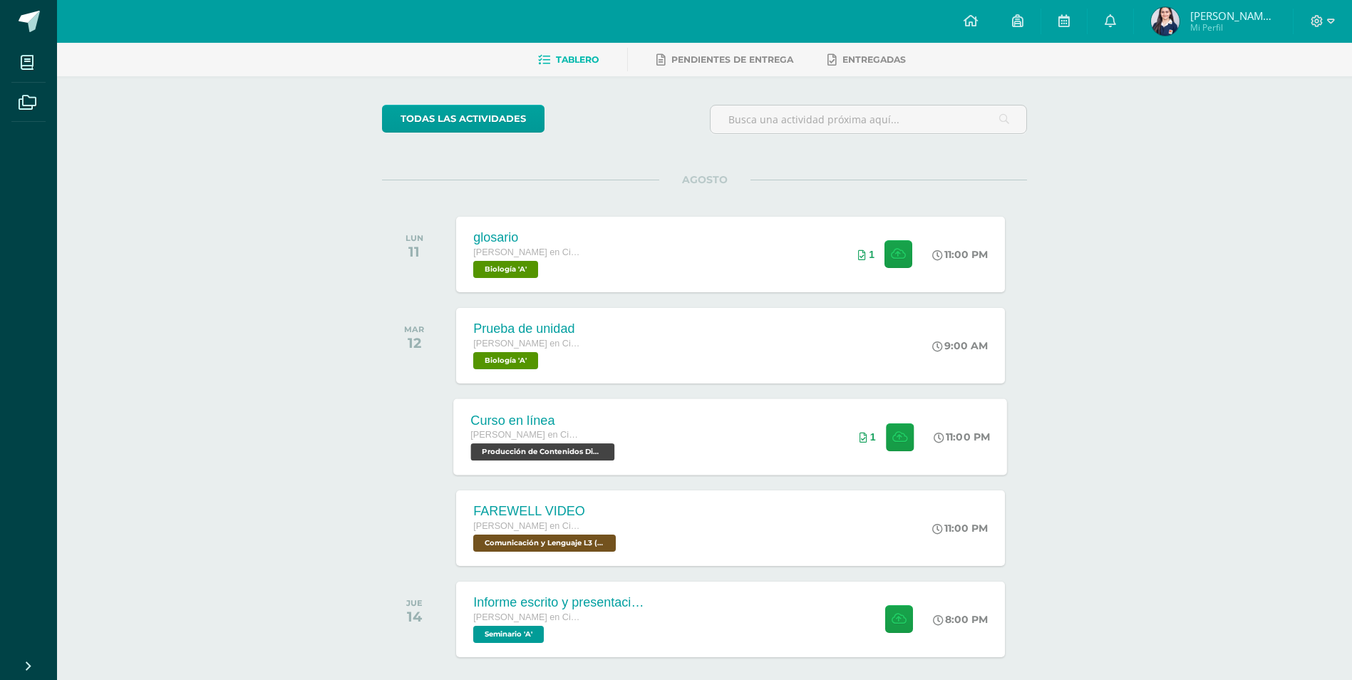
scroll to position [123, 0]
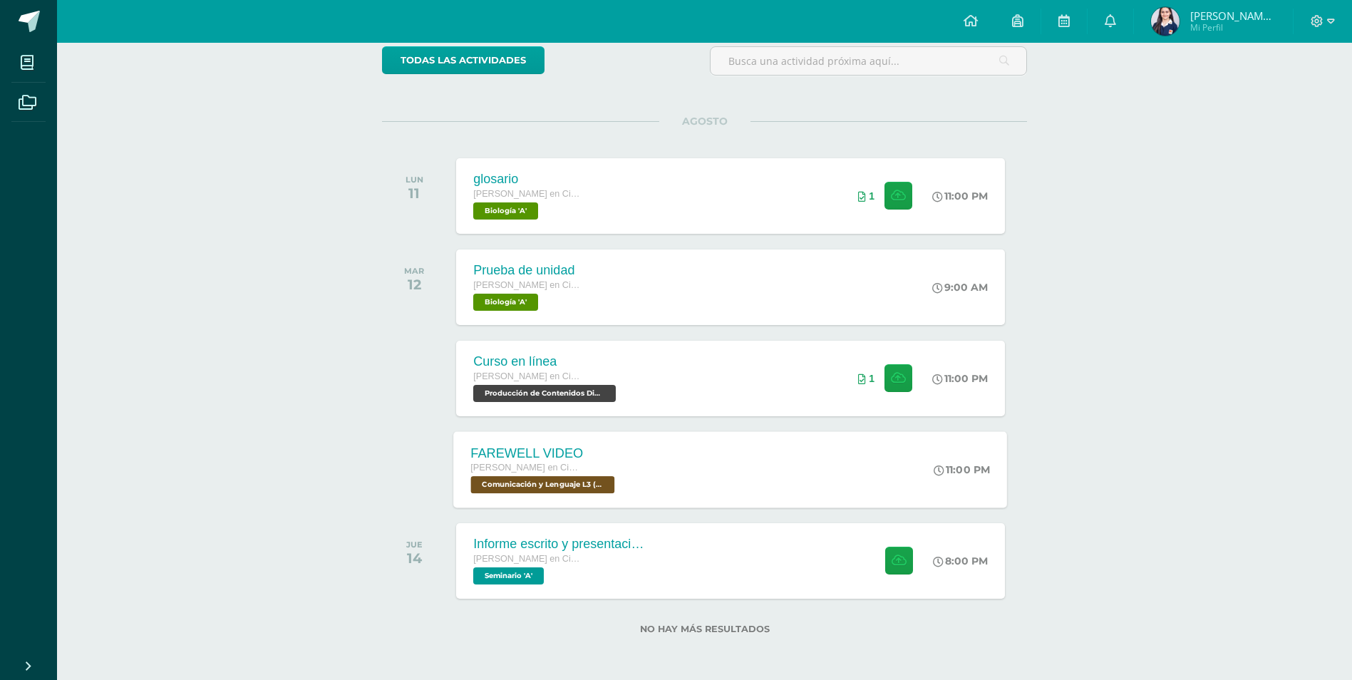
click at [562, 453] on div "FAREWELL VIDEO" at bounding box center [545, 453] width 148 height 15
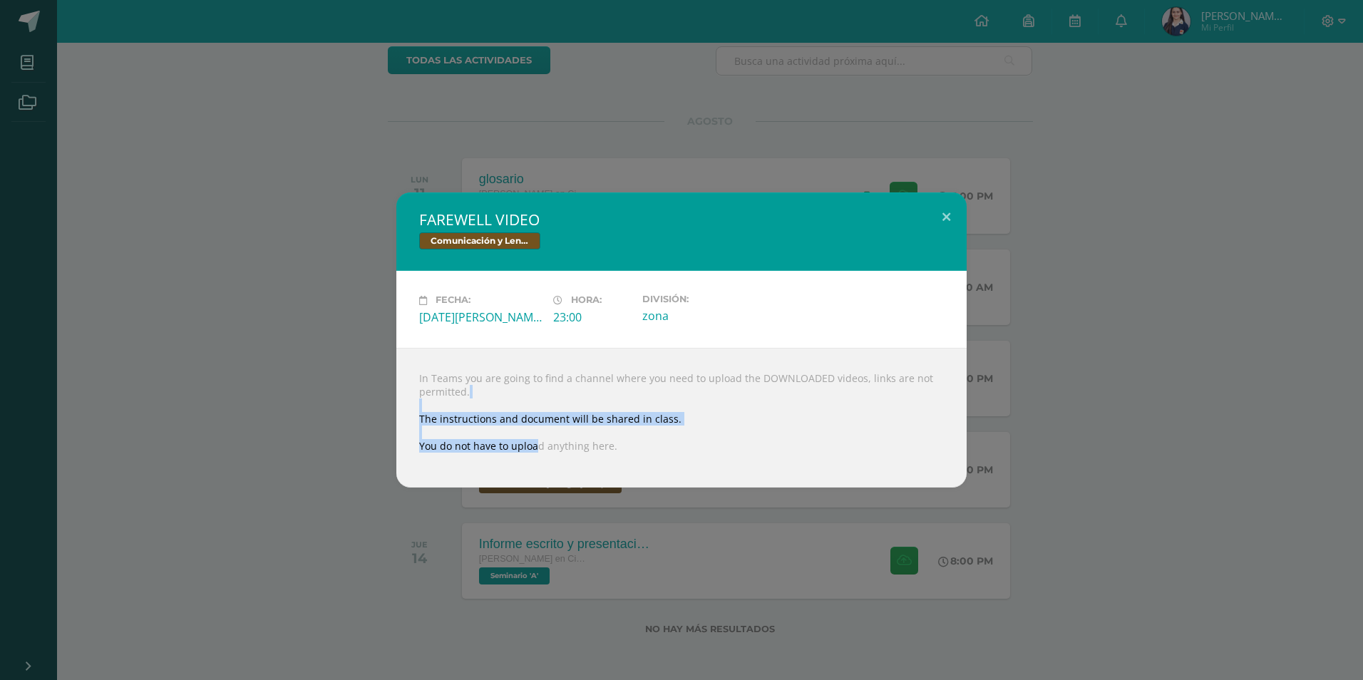
drag, startPoint x: 529, startPoint y: 452, endPoint x: 396, endPoint y: 399, distance: 143.4
click at [396, 399] on div "FAREWELL VIDEO Comunicación y Lenguaje L3 (Inglés Técnico) 5 Fecha: Martes 12 d…" at bounding box center [682, 339] width 1352 height 294
click at [396, 398] on div "FAREWELL VIDEO Comunicación y Lenguaje L3 (Inglés Técnico) 5 Fecha: Martes 12 d…" at bounding box center [682, 339] width 1352 height 294
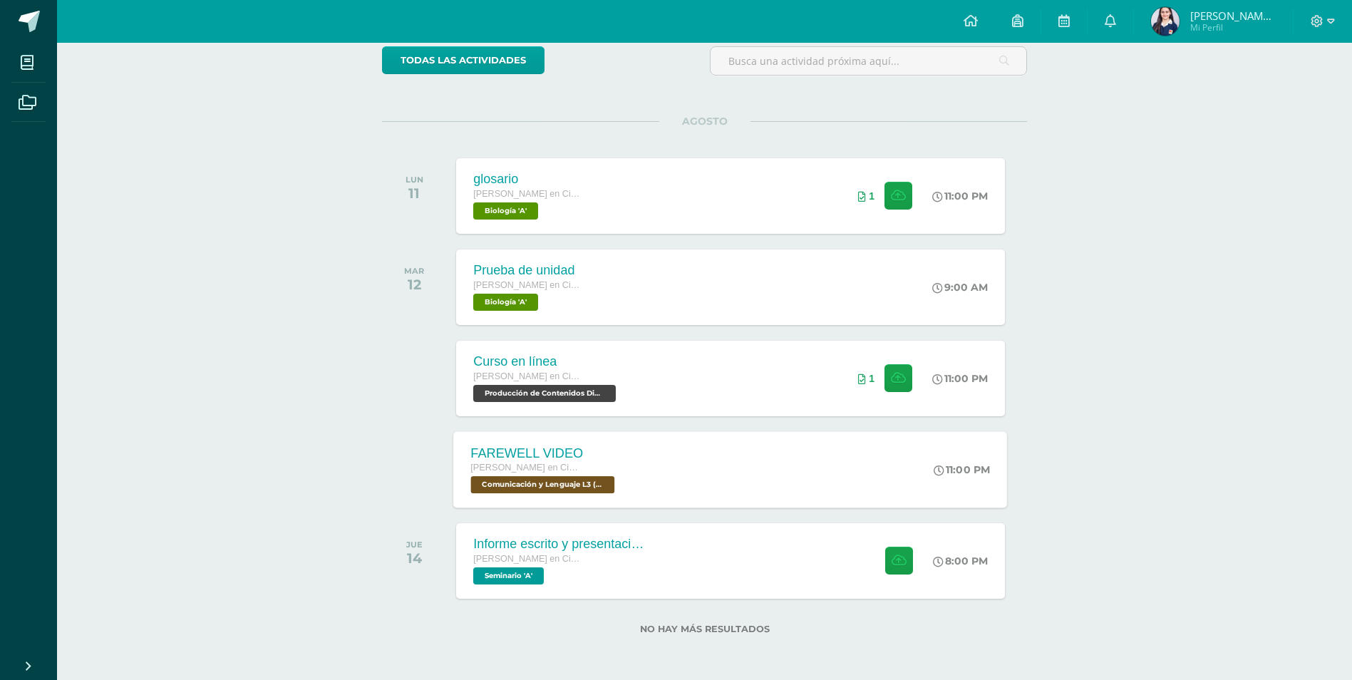
click at [465, 443] on div "FAREWELL VIDEO Quinto Quinto Bachillerato en Ciencias y Letras con Orientación …" at bounding box center [545, 469] width 182 height 76
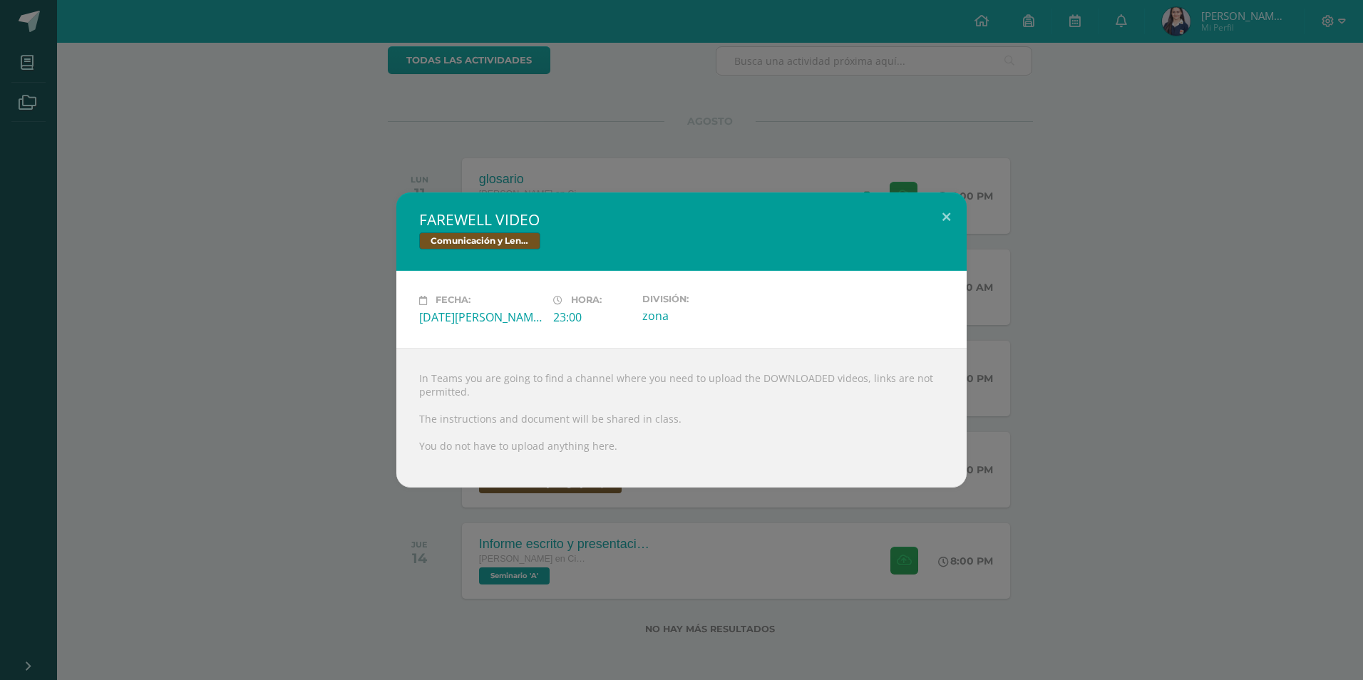
drag, startPoint x: 614, startPoint y: 451, endPoint x: 1346, endPoint y: 576, distance: 742.7
click at [1350, 582] on div "FAREWELL VIDEO Comunicación y Lenguaje L3 (Inglés Técnico) 5 Fecha: Martes 12 d…" at bounding box center [681, 340] width 1363 height 680
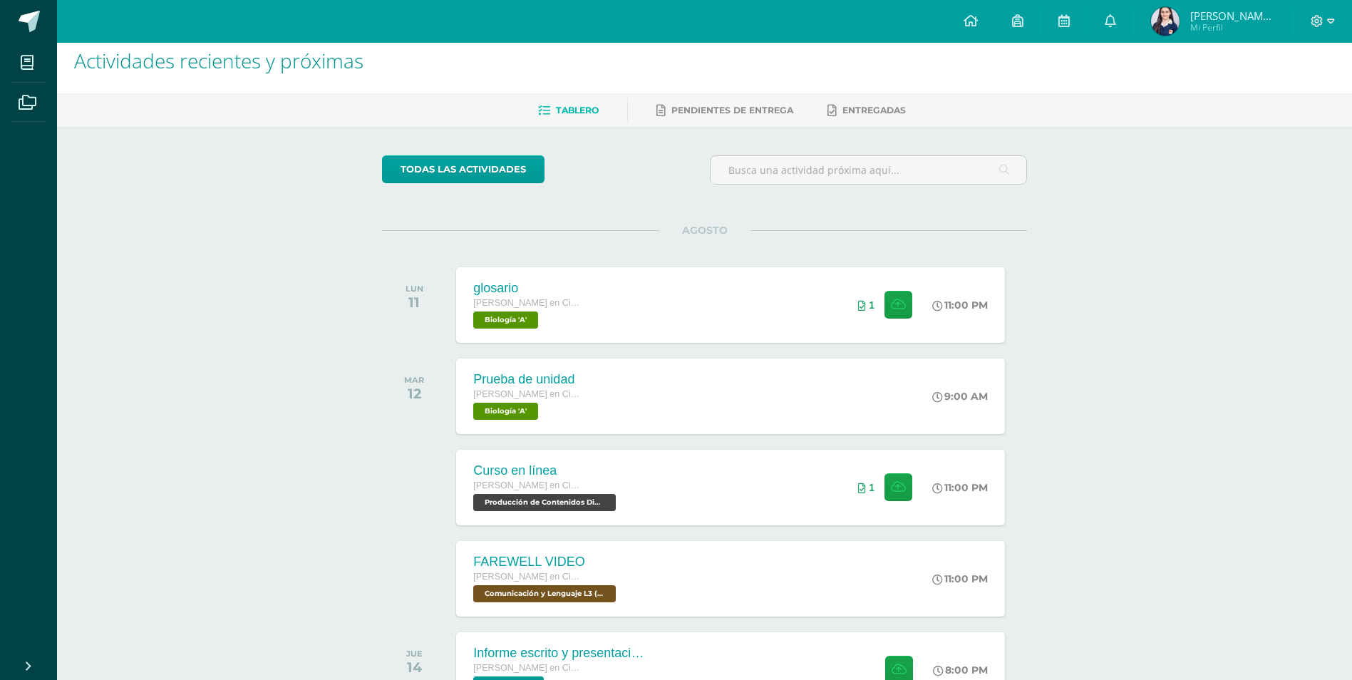
scroll to position [0, 0]
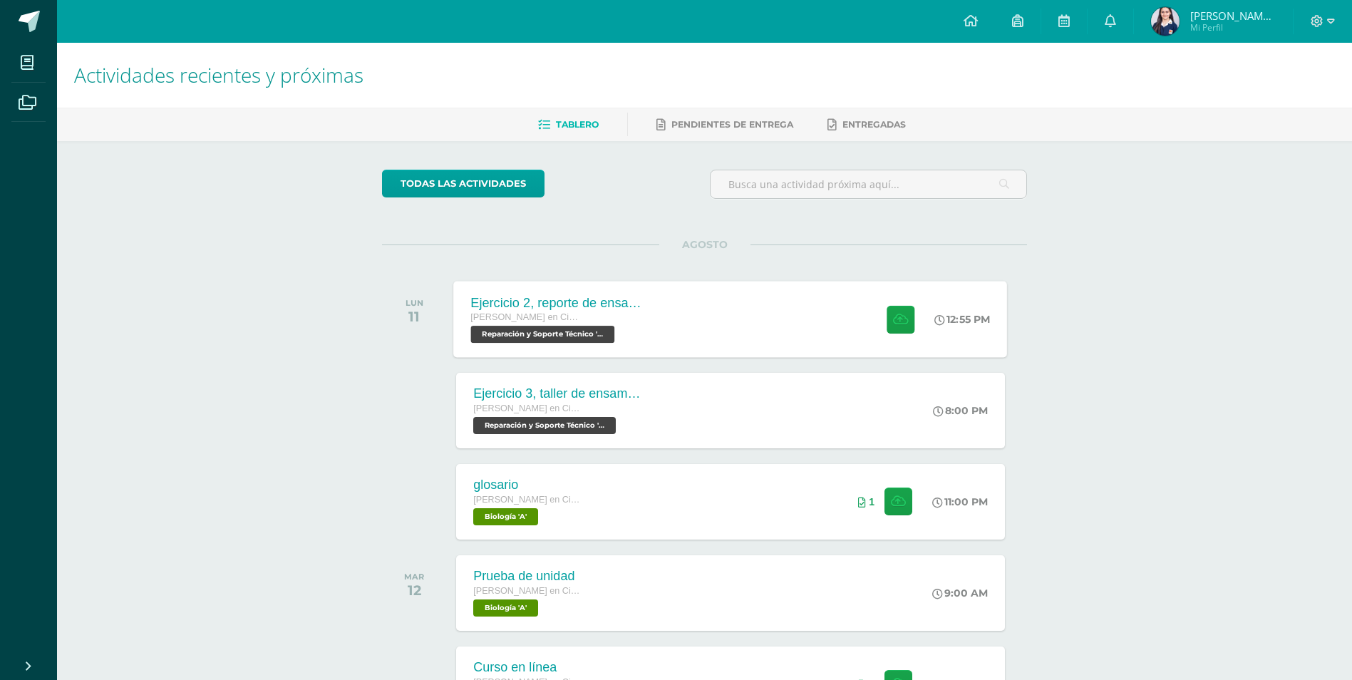
click at [690, 337] on div "Ejercicio 2, reporte de ensamblaje [PERSON_NAME] en Ciencias y Letras con Orien…" at bounding box center [731, 319] width 554 height 76
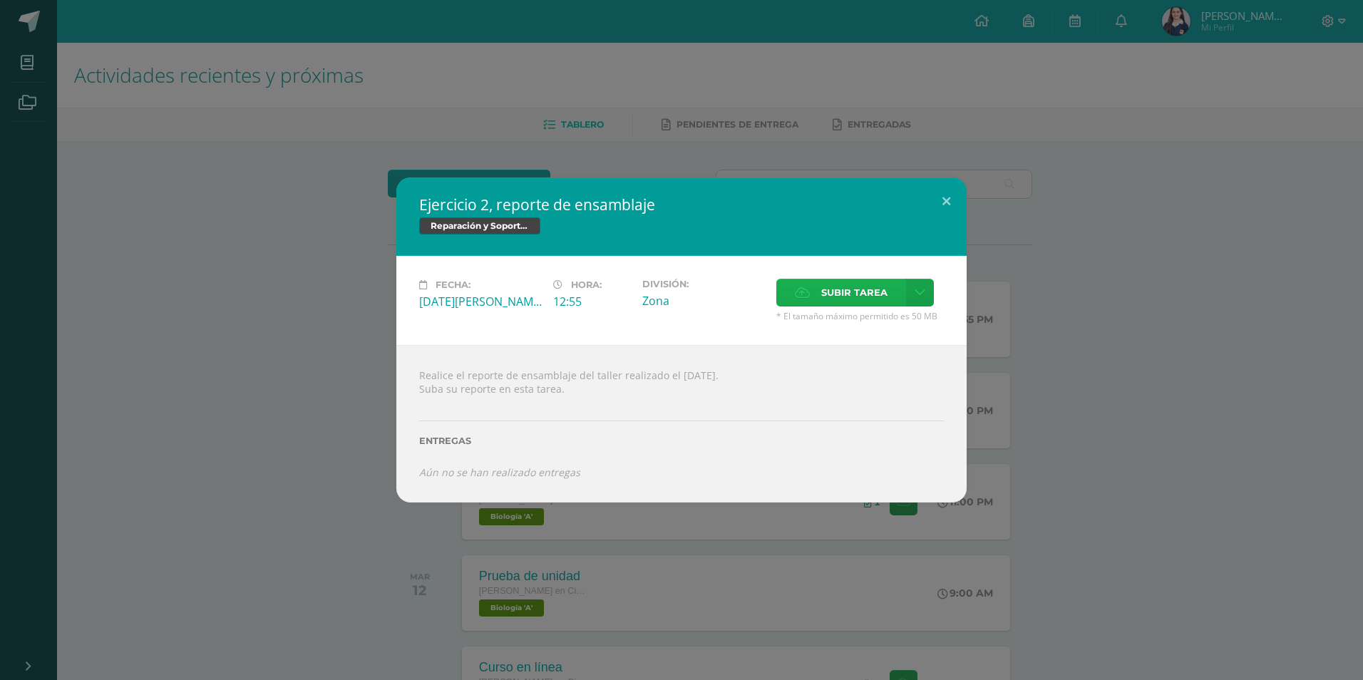
click at [823, 306] on label "Subir tarea" at bounding box center [841, 293] width 130 height 28
click at [0, 0] on input "Subir tarea" at bounding box center [0, 0] width 0 height 0
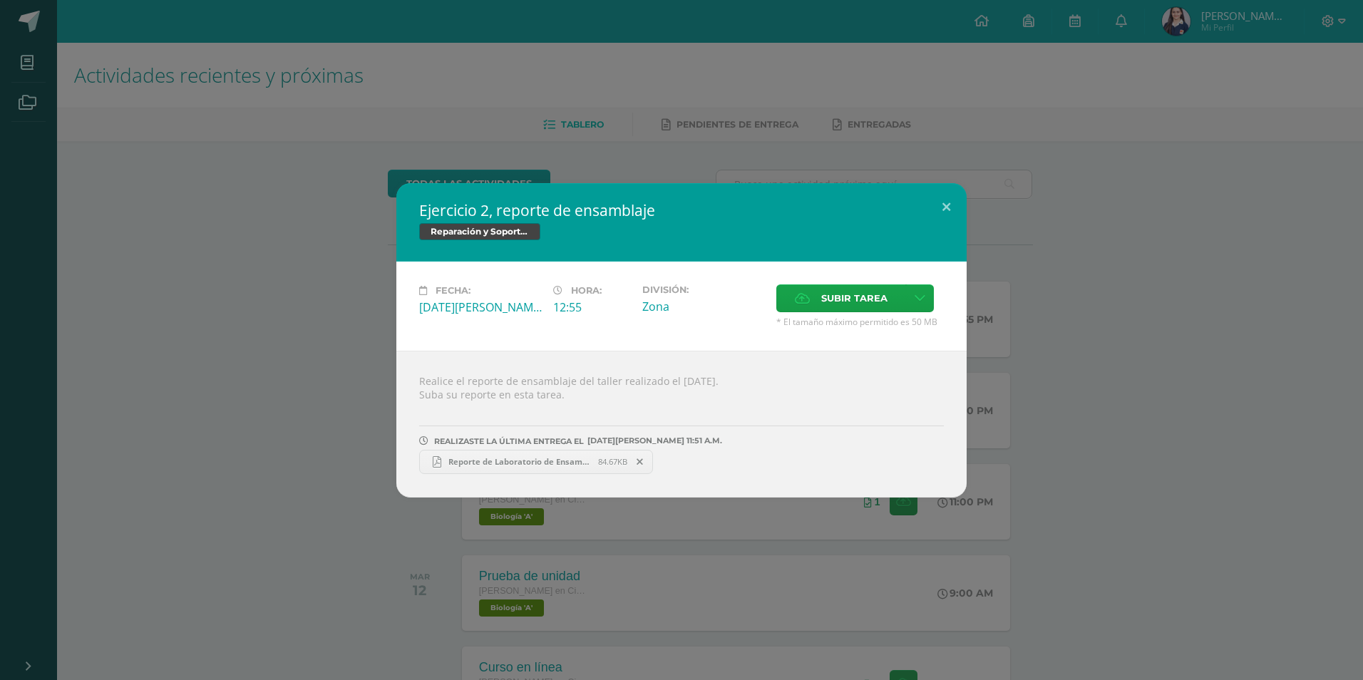
click at [118, 168] on div "Ejercicio 2, reporte de ensamblaje Reparación y Soporte Técnico Fecha: [DATE][P…" at bounding box center [681, 340] width 1363 height 680
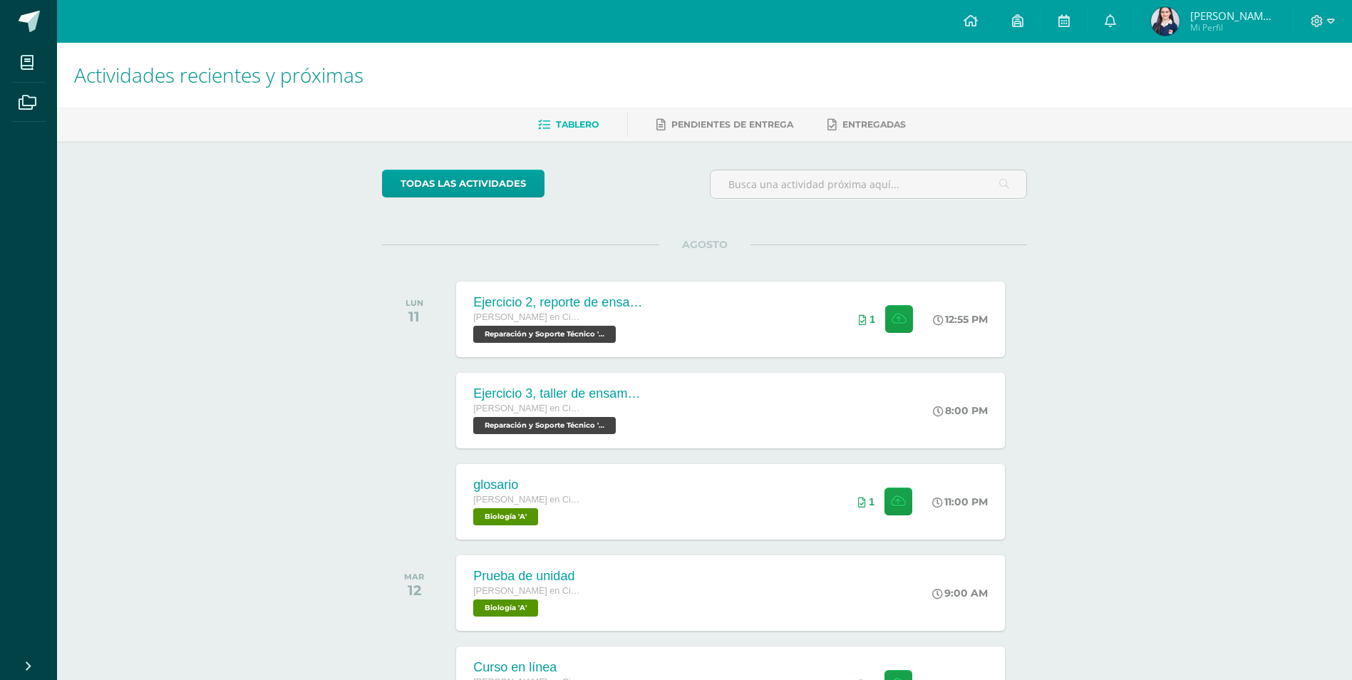
click at [1121, 360] on div "Actividades recientes y próximas Tablero Pendientes de entrega Entregadas todas…" at bounding box center [704, 473] width 1295 height 860
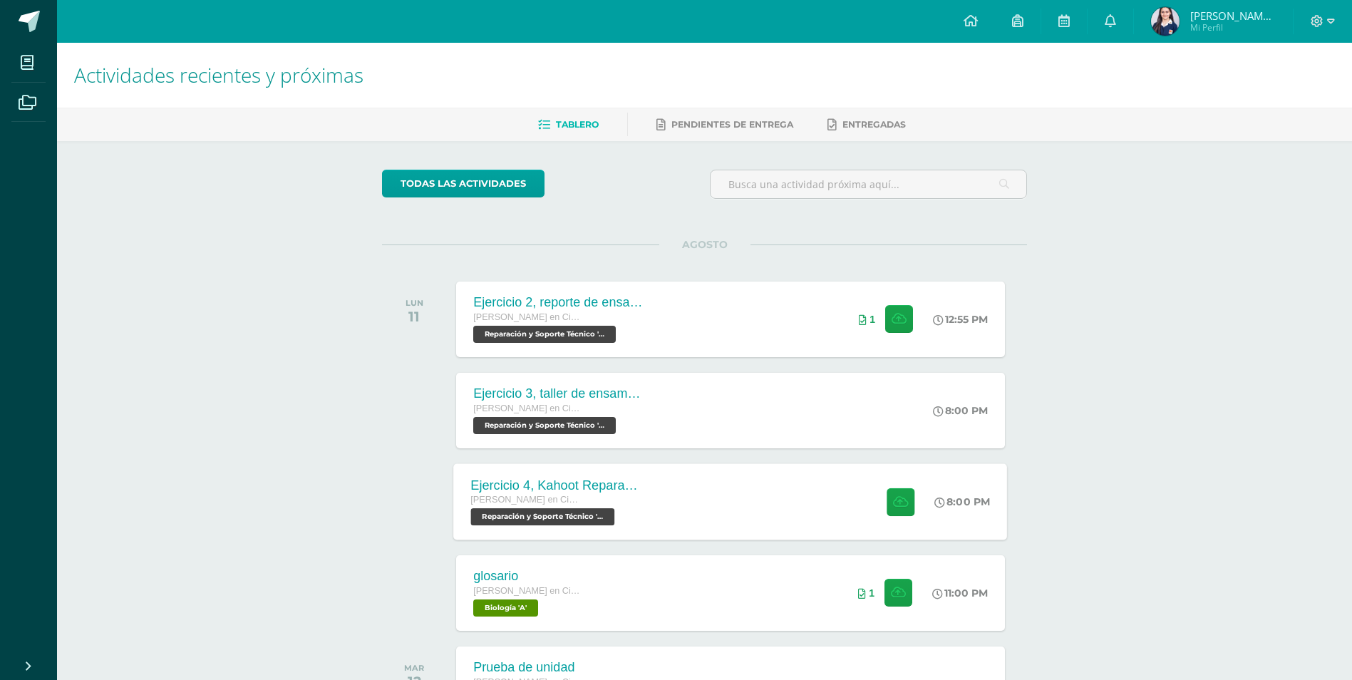
click at [797, 518] on div "Ejercicio 4, Kahoot Reparación [PERSON_NAME] en Ciencias y Letras con Orientaci…" at bounding box center [731, 501] width 554 height 76
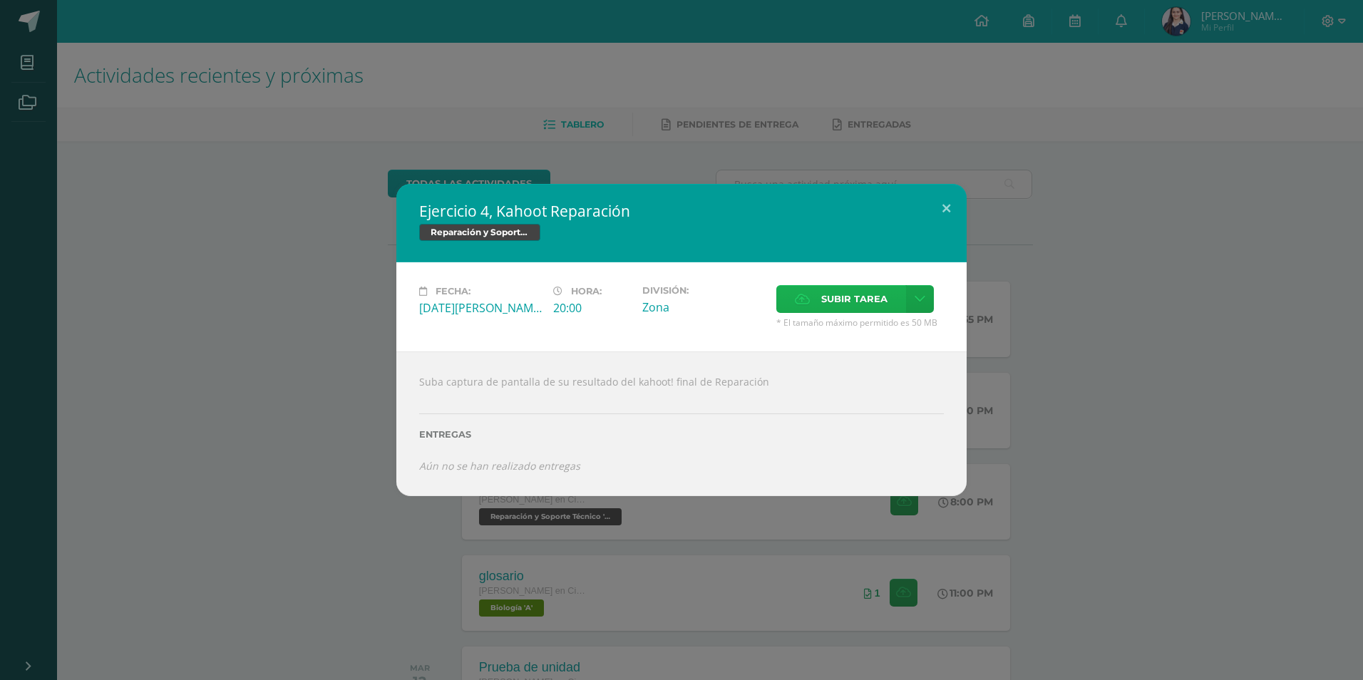
click at [821, 300] on span "Subir tarea" at bounding box center [854, 299] width 66 height 26
click at [0, 0] on input "Subir tarea" at bounding box center [0, 0] width 0 height 0
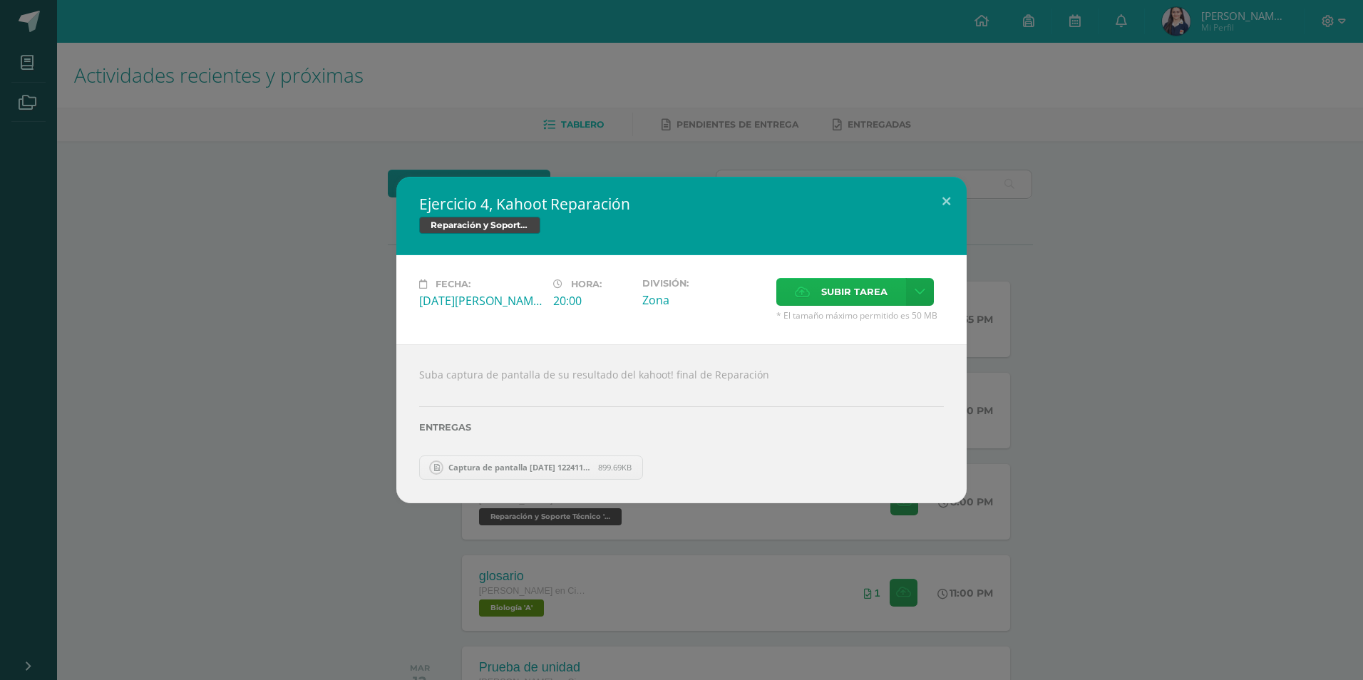
click at [601, 82] on div "Ejercicio 4, Kahoot Reparación Reparación y Soporte Técnico Fecha: [DATE][PERSO…" at bounding box center [681, 340] width 1363 height 680
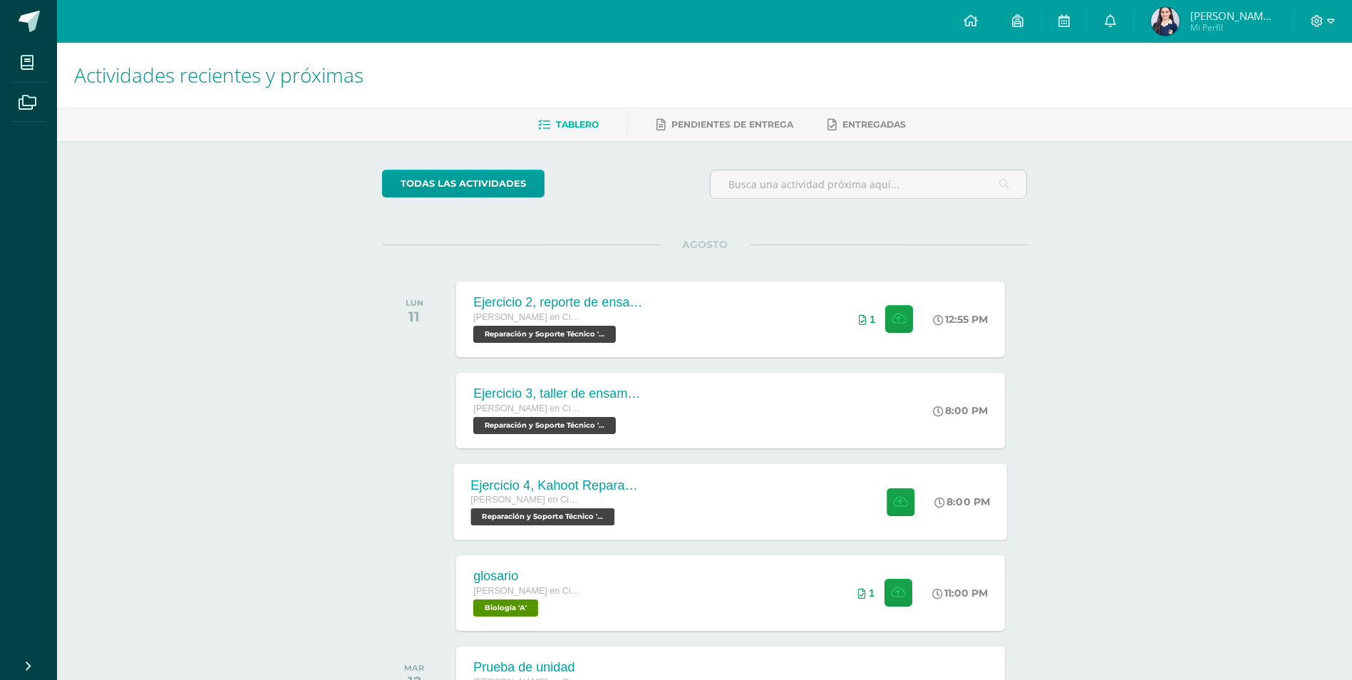
click at [742, 510] on div "Ejercicio 4, Kahoot Reparación [PERSON_NAME] en Ciencias y Letras con Orientaci…" at bounding box center [731, 501] width 554 height 76
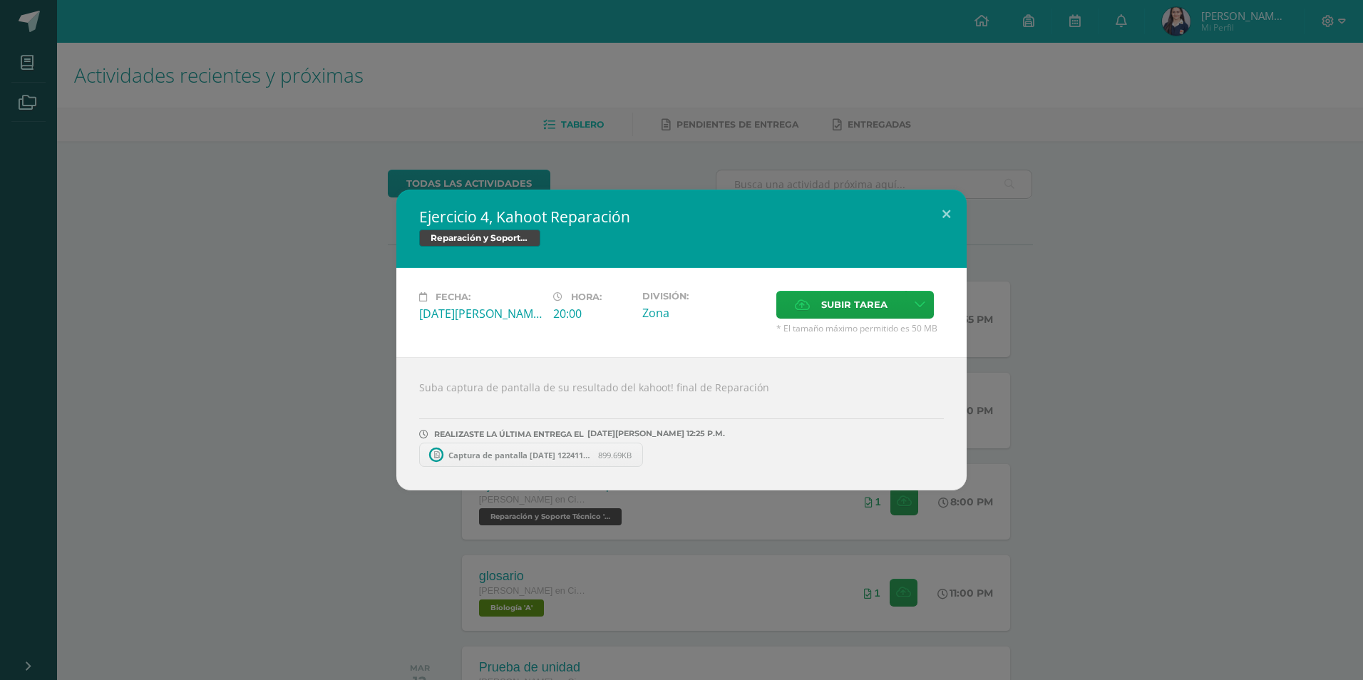
click at [523, 456] on span "Captura de pantalla [DATE] 122411.png" at bounding box center [519, 455] width 157 height 11
click at [448, 84] on div "Ejercicio 4, Kahoot Reparación Reparación y Soporte Técnico Fecha: [DATE][PERSO…" at bounding box center [681, 340] width 1363 height 680
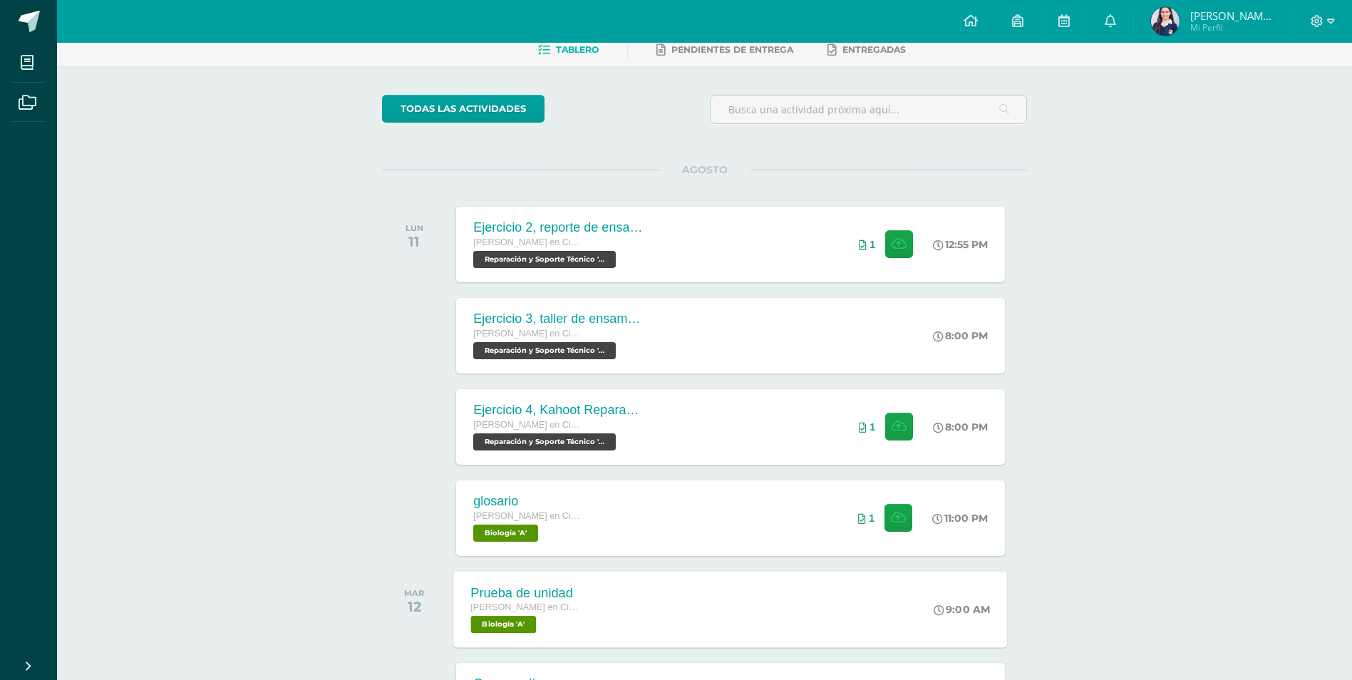
scroll to position [214, 0]
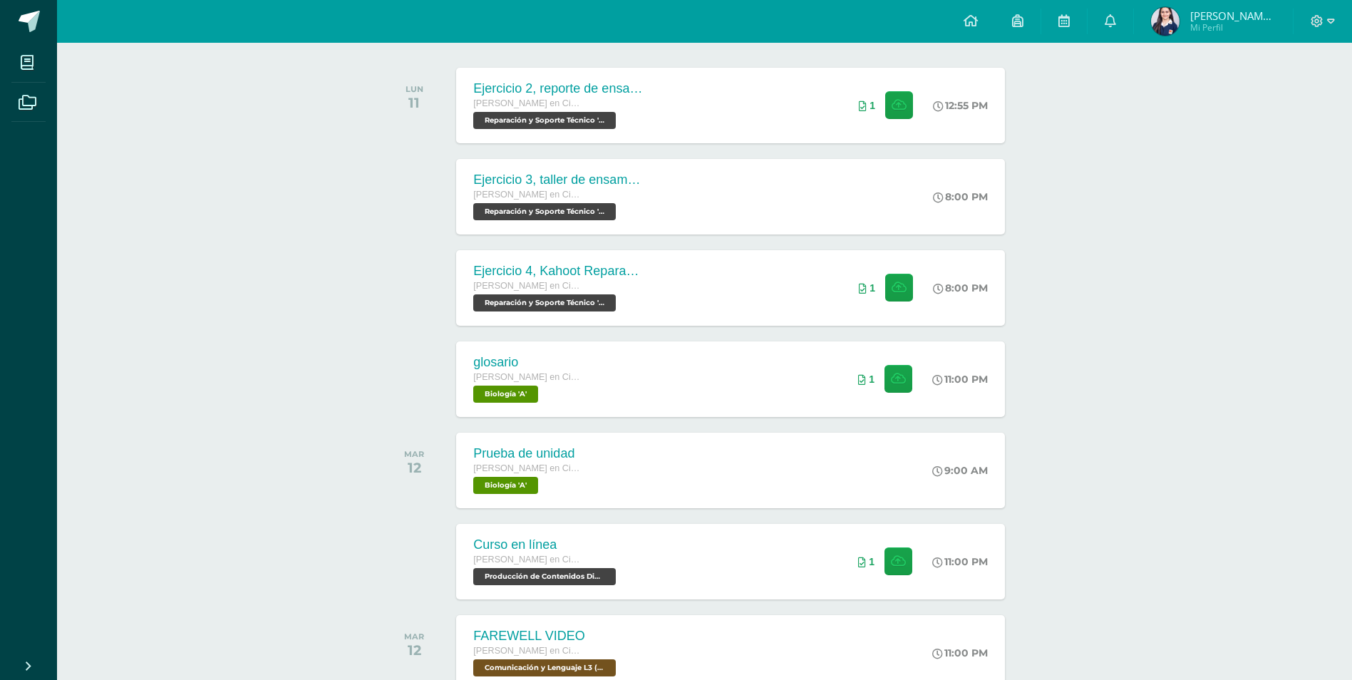
click at [1086, 369] on div "Actividades recientes y próximas Tablero Pendientes de entrega Entregadas todas…" at bounding box center [704, 346] width 1295 height 1034
